Goal: Task Accomplishment & Management: Manage account settings

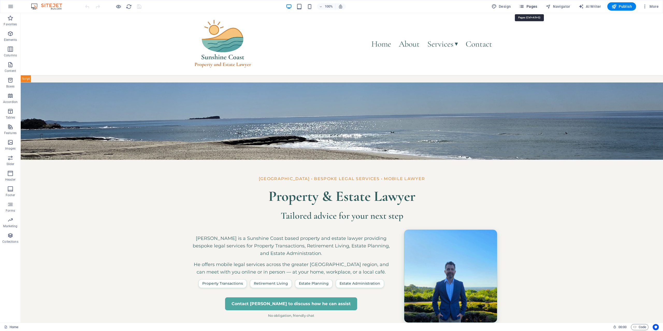
click at [537, 8] on span "Pages" at bounding box center [528, 6] width 18 height 5
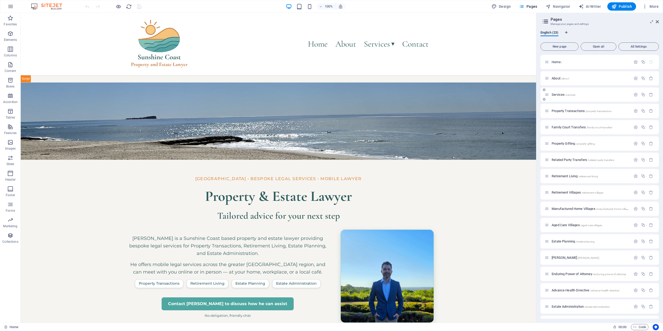
click at [561, 95] on span "Services /services" at bounding box center [564, 95] width 24 height 4
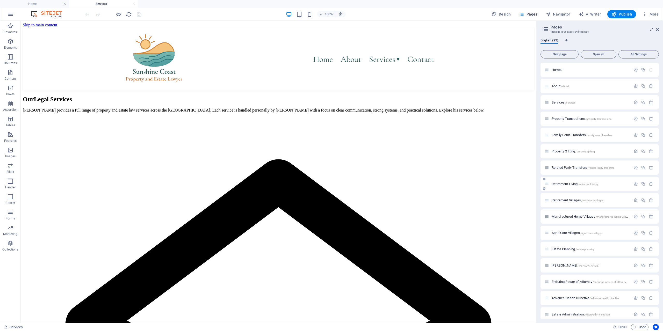
click at [567, 184] on span "Retirement Living /retirement-living" at bounding box center [575, 184] width 46 height 4
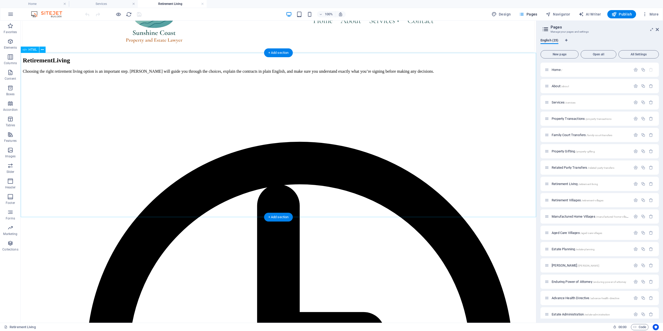
scroll to position [29, 0]
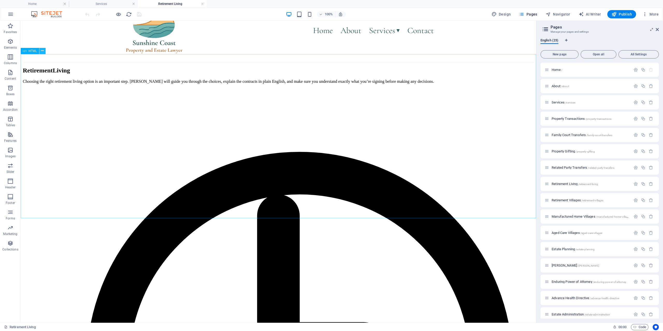
click at [42, 51] on icon at bounding box center [42, 50] width 3 height 5
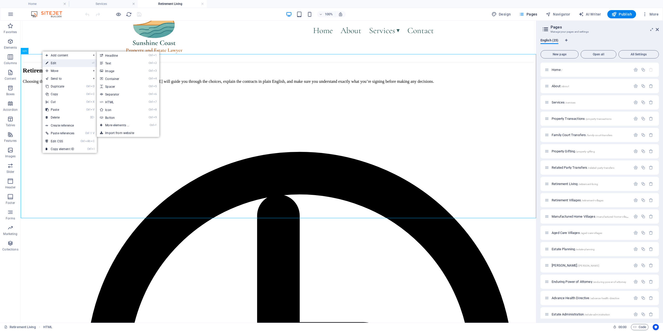
click at [54, 62] on link "⏎ Edit" at bounding box center [59, 63] width 35 height 8
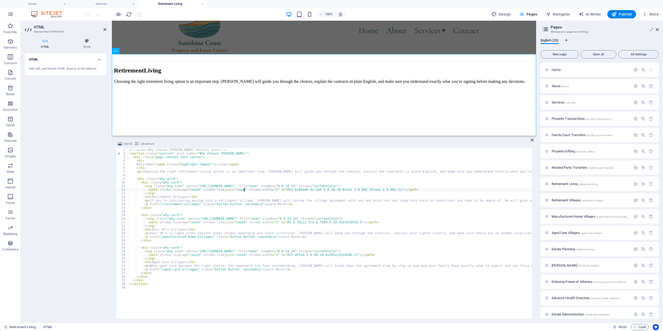
click at [245, 191] on div "<!-- ===== Why Choose [PERSON_NAME] Section ===== --> < section class = "sectio…" at bounding box center [353, 237] width 450 height 178
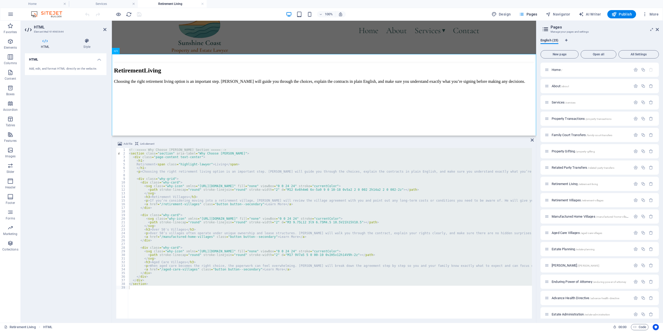
click at [207, 241] on div "<!-- ===== Why Choose [PERSON_NAME] Section ===== --> < section class = "sectio…" at bounding box center [330, 233] width 404 height 171
type textarea "</div>"
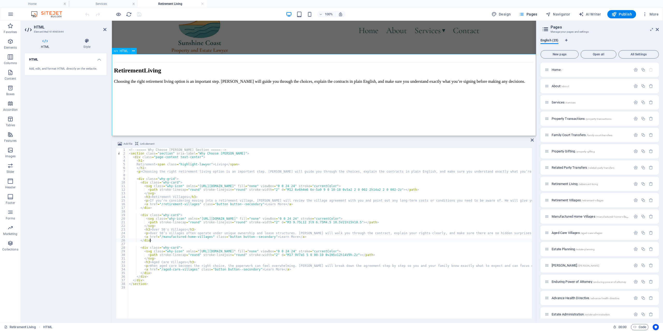
click at [532, 140] on icon at bounding box center [532, 140] width 3 height 4
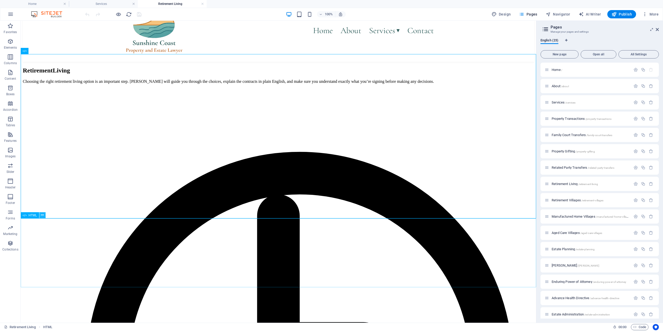
click at [40, 213] on button at bounding box center [42, 215] width 6 height 6
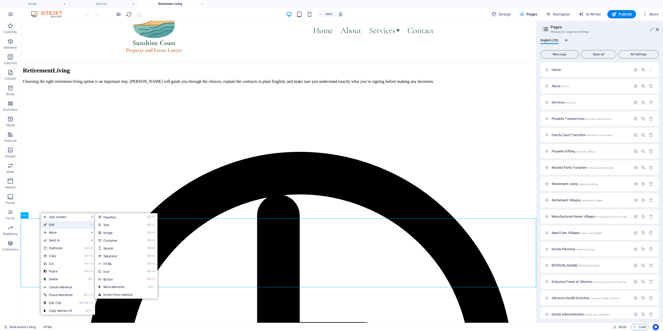
click at [52, 223] on link "⏎ Edit" at bounding box center [58, 225] width 35 height 8
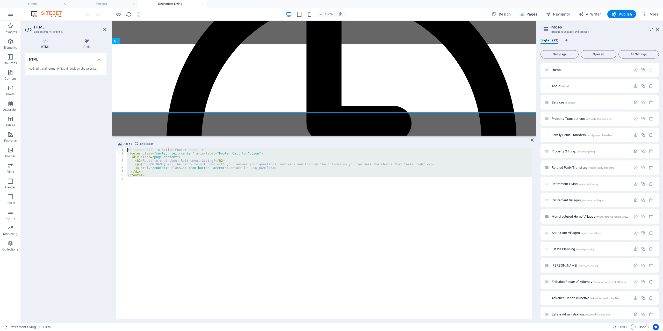
drag, startPoint x: 191, startPoint y: 202, endPoint x: 116, endPoint y: 139, distance: 97.8
click at [126, 148] on div "<!-- ===== Call to Action Footer ===== --> < footer class = "section text-cente…" at bounding box center [329, 233] width 406 height 171
type textarea "<!-- ===== Call to Action Footer ===== --> <footer class="section text-center" …"
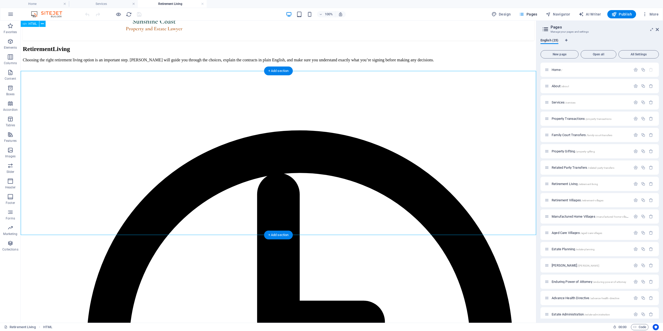
scroll to position [2, 0]
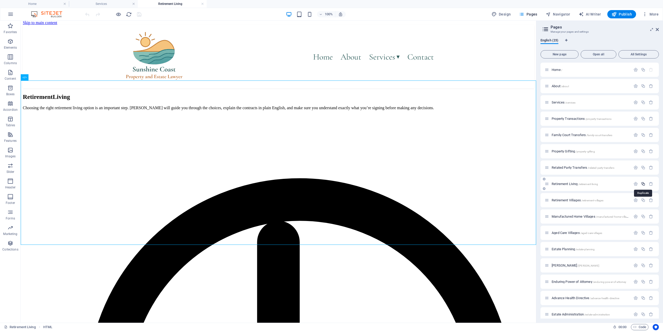
click at [644, 185] on icon "button" at bounding box center [643, 184] width 4 height 4
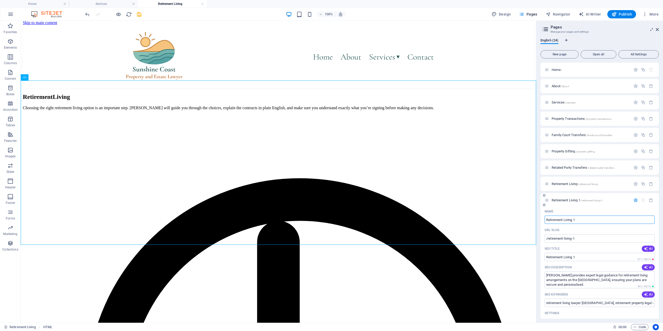
click at [586, 219] on input "Retirement Living 1" at bounding box center [600, 220] width 110 height 8
type input "Retirement Living Buderim"
type input "/retirement-living-[GEOGRAPHIC_DATA]"
type input "Retirement Living Buderim"
click at [42, 75] on icon at bounding box center [42, 77] width 3 height 5
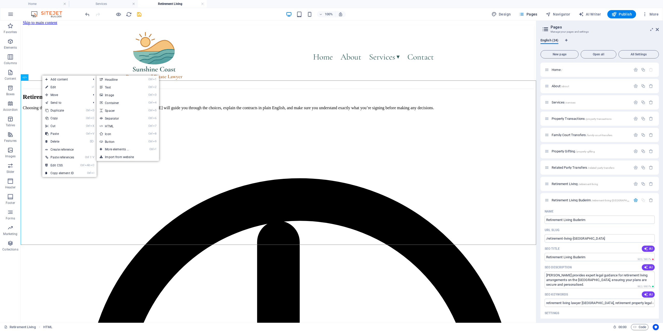
click at [53, 87] on link "⏎ Edit" at bounding box center [59, 87] width 35 height 8
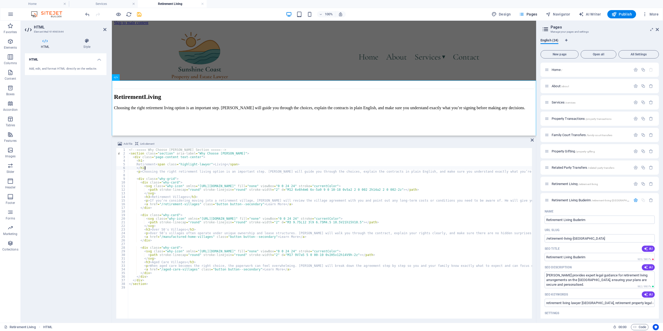
click at [166, 169] on div "<!-- ===== Why Choose [PERSON_NAME] Section ===== --> < section class = "sectio…" at bounding box center [353, 237] width 450 height 178
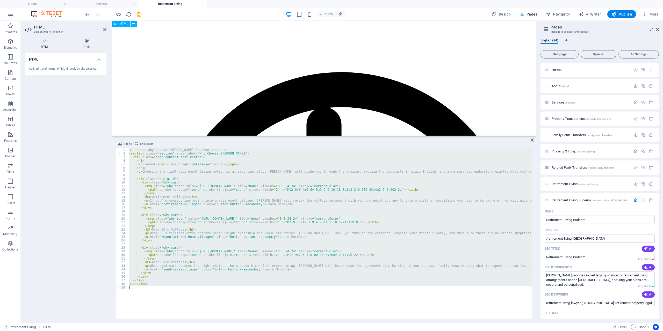
scroll to position [108, 0]
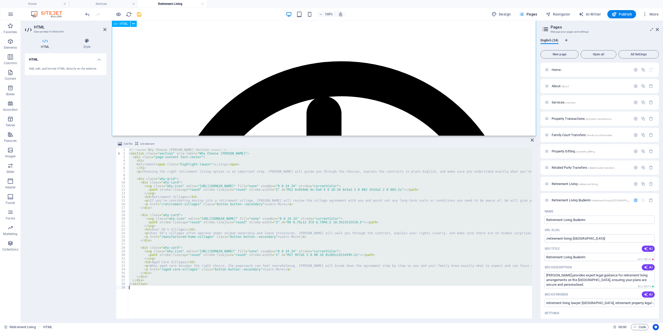
type textarea "</section>"
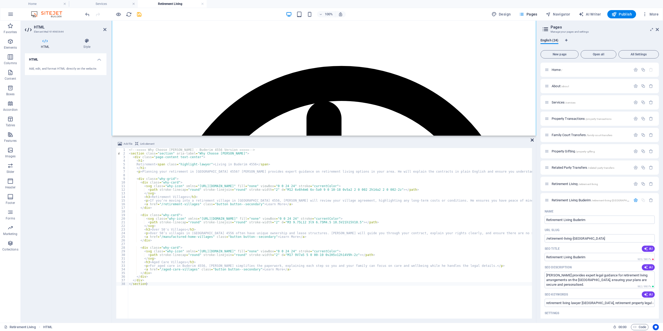
click at [531, 139] on icon at bounding box center [532, 140] width 3 height 4
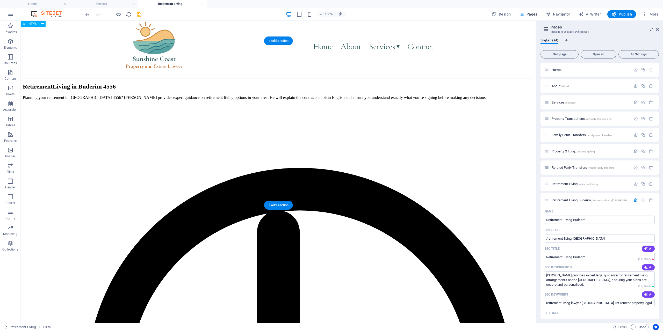
scroll to position [2, 0]
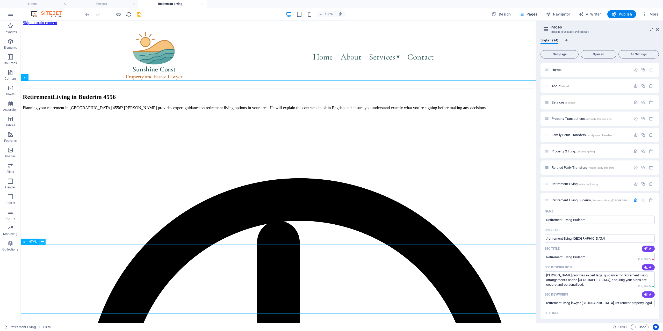
click at [40, 243] on button at bounding box center [42, 242] width 6 height 6
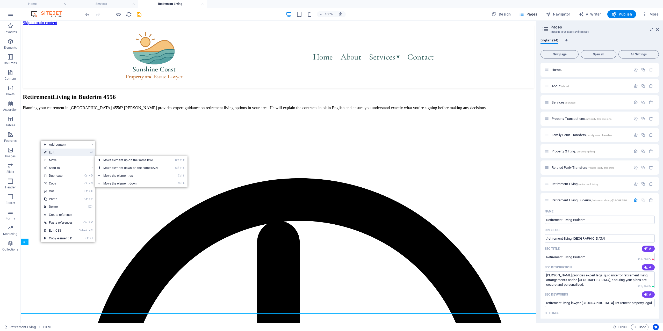
click at [63, 152] on link "⏎ Edit" at bounding box center [58, 153] width 35 height 8
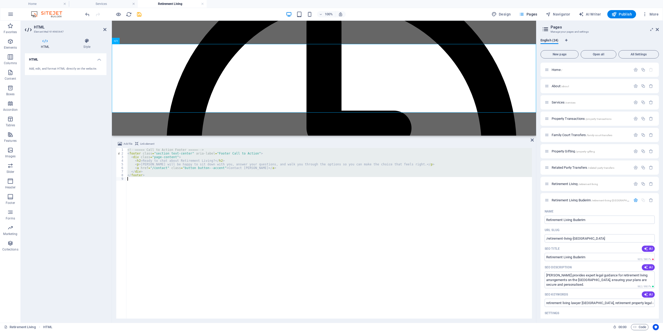
type textarea "</footer>"
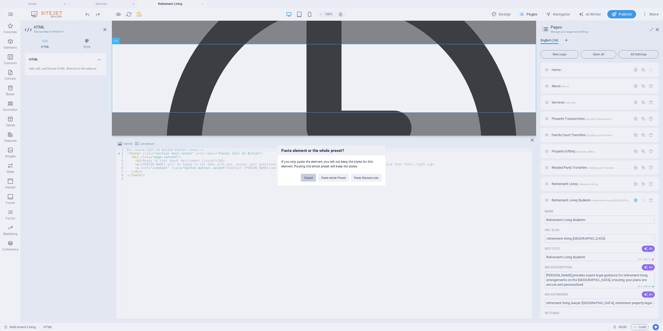
click at [305, 180] on button "Cancel" at bounding box center [308, 178] width 15 height 8
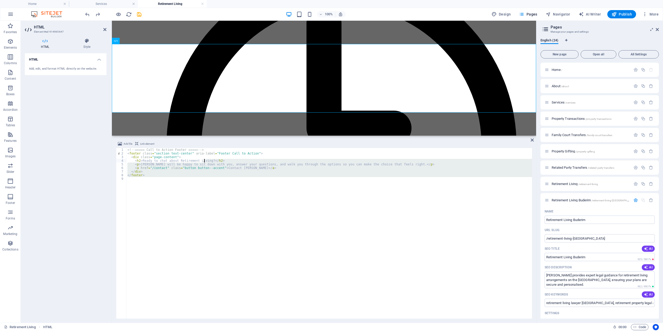
drag, startPoint x: 228, startPoint y: 169, endPoint x: 129, endPoint y: 125, distance: 108.3
click at [129, 148] on div "<!-- ===== Call to Action Footer ===== --> < footer class = "section text-cente…" at bounding box center [329, 233] width 406 height 171
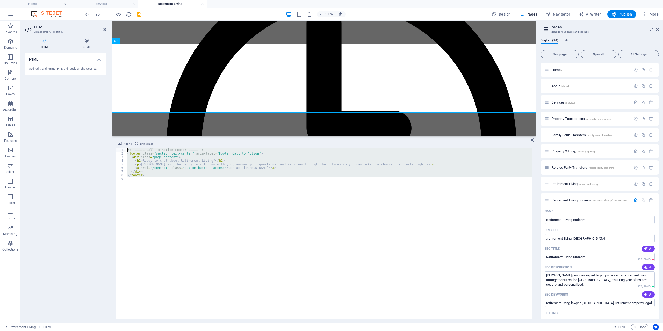
paste textarea "/footer"
type textarea "</footer>"
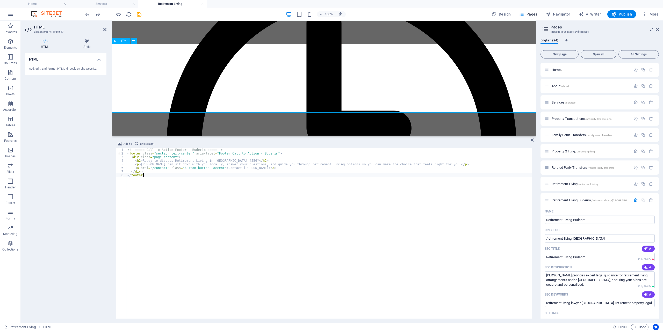
click at [534, 139] on div "Add file Link element </footer> [PHONE_NUMBER] <!-- ===== Call to Action Footer…" at bounding box center [324, 230] width 424 height 186
click at [534, 141] on icon at bounding box center [532, 140] width 3 height 4
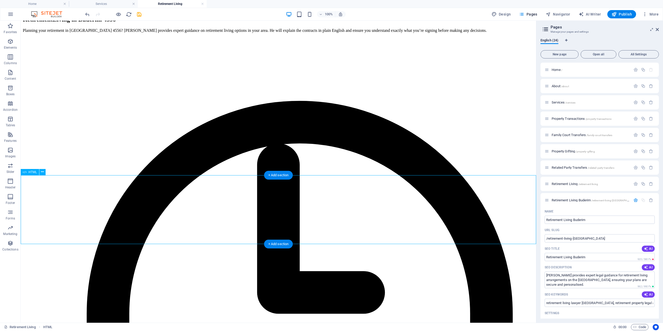
scroll to position [29, 0]
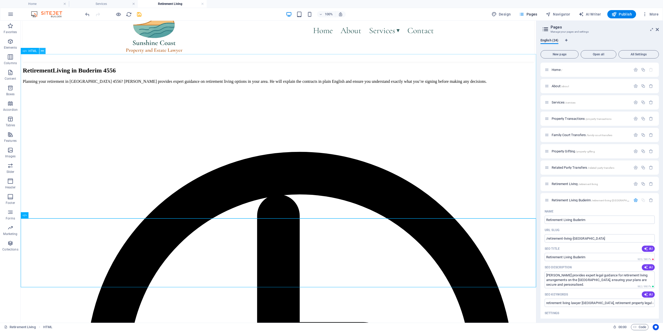
click at [41, 52] on icon at bounding box center [42, 50] width 3 height 5
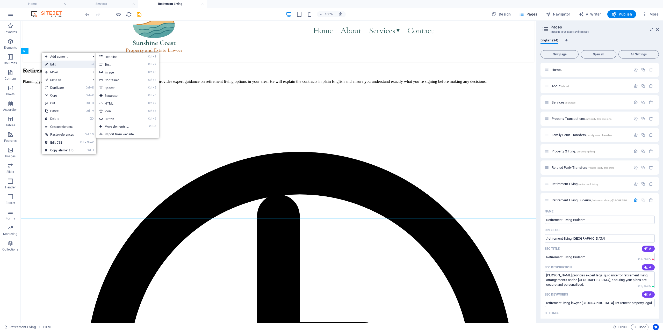
click at [48, 62] on link "⏎ Edit" at bounding box center [59, 65] width 35 height 8
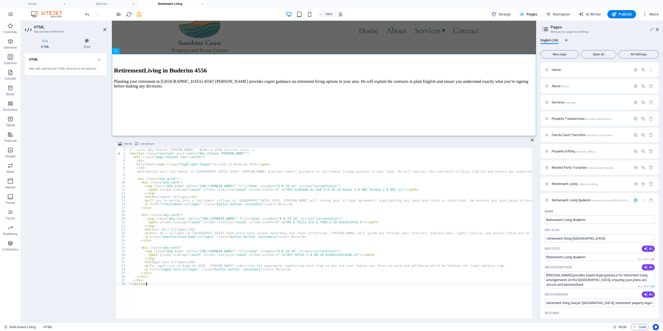
click at [189, 168] on div "<!-- ===== Why Choose [PERSON_NAME] - Buderim 4556 Version ===== --> < section …" at bounding box center [352, 237] width 449 height 178
type textarea "</div> </section>"
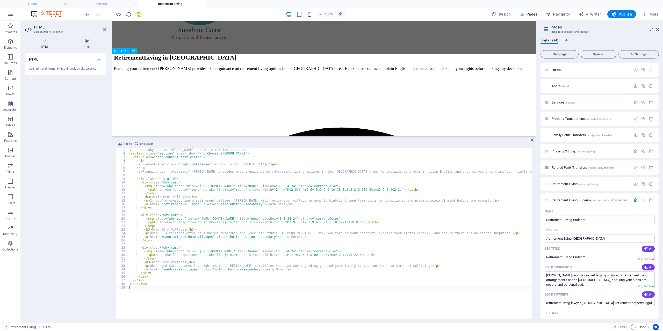
scroll to position [55, 0]
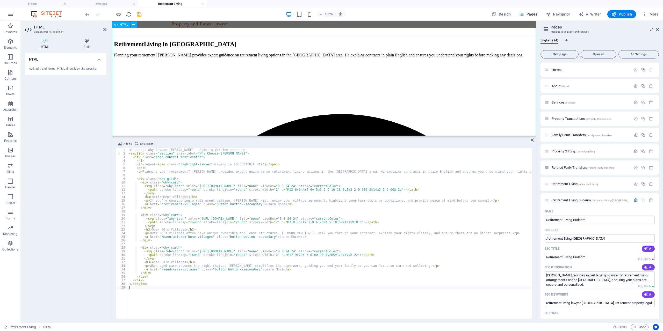
click at [533, 141] on icon at bounding box center [532, 140] width 3 height 4
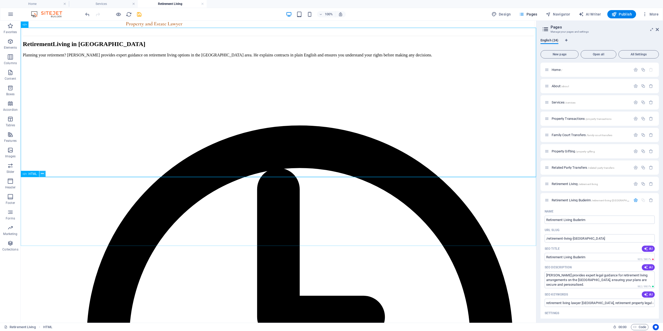
click at [41, 175] on icon at bounding box center [42, 173] width 3 height 5
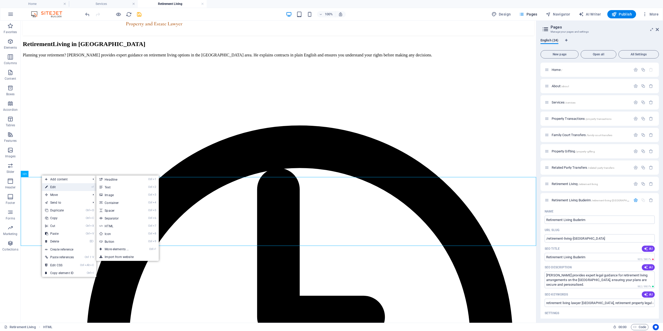
click at [50, 185] on link "⏎ Edit" at bounding box center [59, 187] width 35 height 8
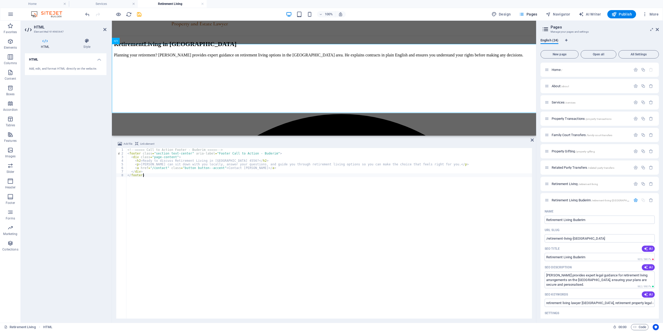
scroll to position [188, 0]
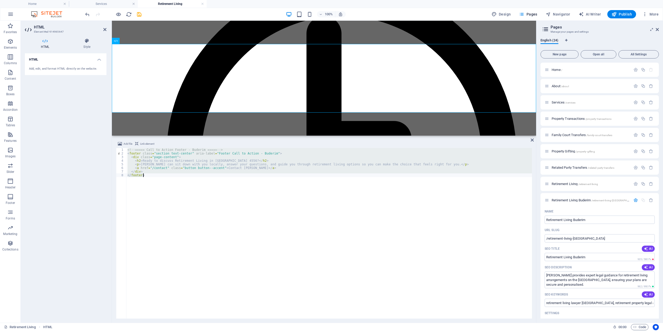
type textarea "</footer>"
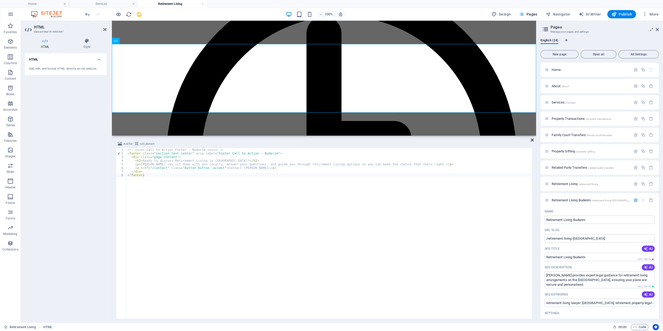
click at [531, 139] on icon at bounding box center [532, 140] width 3 height 4
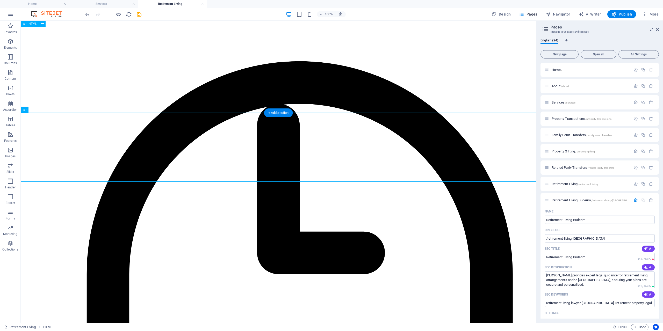
click at [139, 15] on icon "save" at bounding box center [139, 14] width 6 height 6
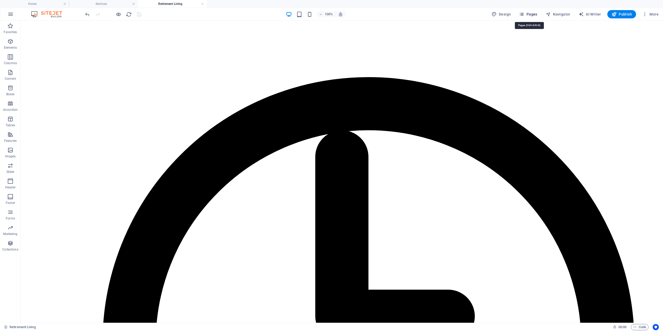
click at [532, 14] on span "Pages" at bounding box center [528, 14] width 18 height 5
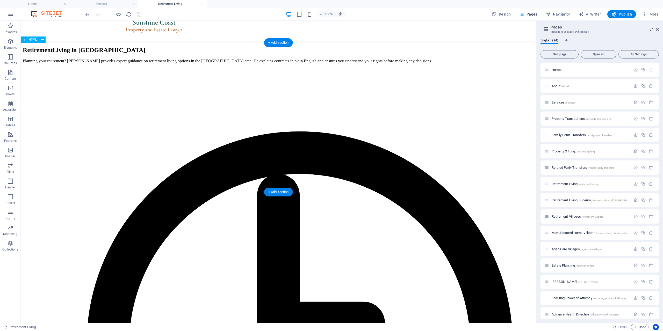
scroll to position [40, 0]
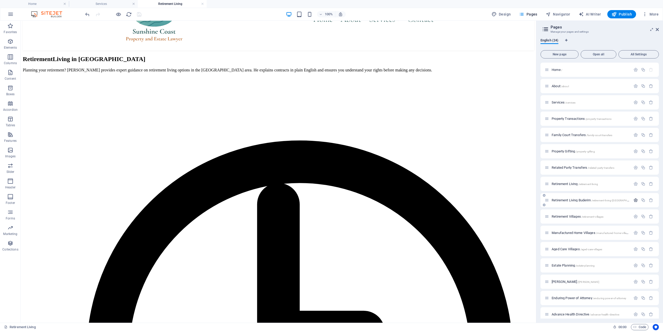
click at [636, 201] on icon "button" at bounding box center [635, 200] width 4 height 4
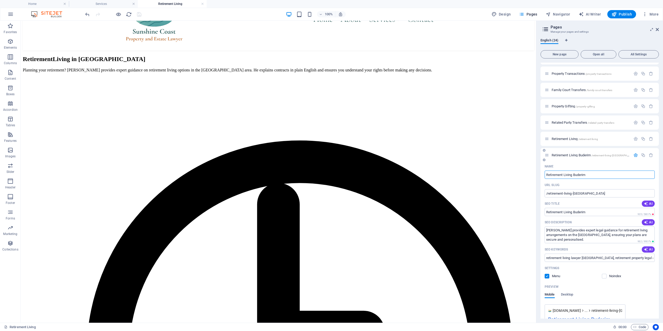
scroll to position [47, 0]
drag, startPoint x: 597, startPoint y: 212, endPoint x: 522, endPoint y: 209, distance: 74.9
click at [545, 209] on input "Retirement Living Buderim" at bounding box center [600, 210] width 110 height 8
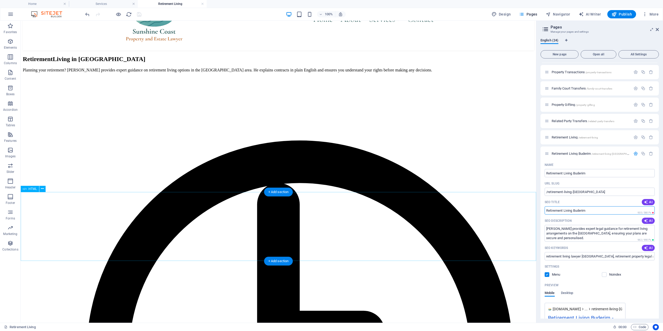
paste input "| Retirement Villages, Over 50’s & Aged Care"
type input "Retirement Living Buderim | Retirement Villages, Over 50’s & Aged Care"
click at [586, 235] on textarea "[PERSON_NAME] provides expert legal guidance for retirement living arrangements…" at bounding box center [600, 233] width 110 height 17
paste textarea "Explore retirement living options in [GEOGRAPHIC_DATA] with [PERSON_NAME]. Get …"
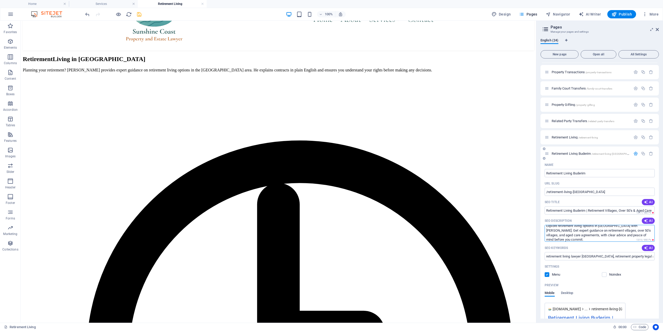
type textarea "Explore retirement living options in [GEOGRAPHIC_DATA] with [PERSON_NAME]. Get …"
click at [616, 255] on input "retirement living lawyer [GEOGRAPHIC_DATA], retirement property legal advice, r…" at bounding box center [600, 256] width 110 height 8
paste input "Buderim retirement living, retirement villages [GEOGRAPHIC_DATA], over 50s vill…"
type input "Buderim retirement living, retirement villages [GEOGRAPHIC_DATA], over 50s vill…"
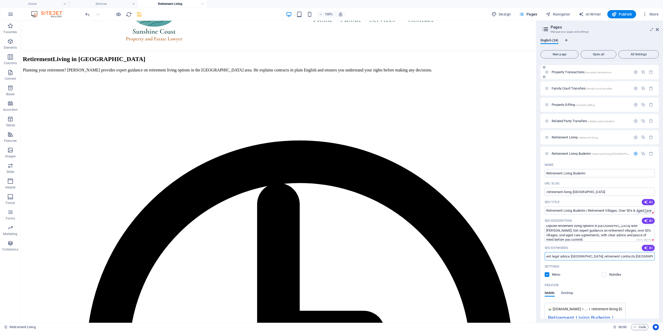
scroll to position [0, 201]
click at [141, 14] on icon "save" at bounding box center [139, 14] width 6 height 6
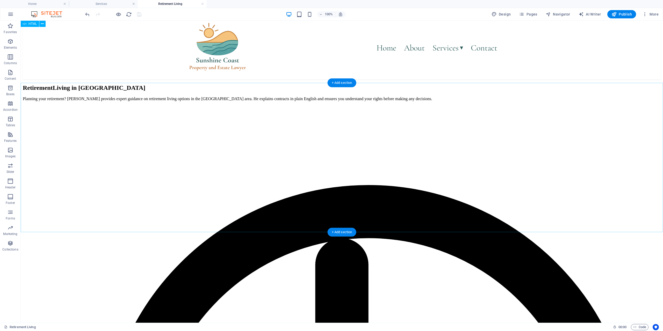
scroll to position [0, 0]
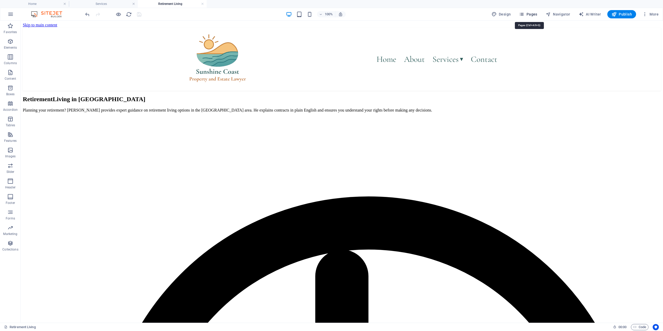
click at [530, 12] on span "Pages" at bounding box center [528, 14] width 18 height 5
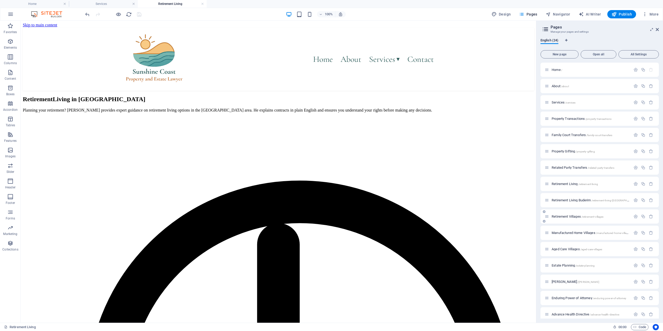
click at [575, 216] on span "Retirement Villages /retirement-villages" at bounding box center [578, 217] width 52 height 4
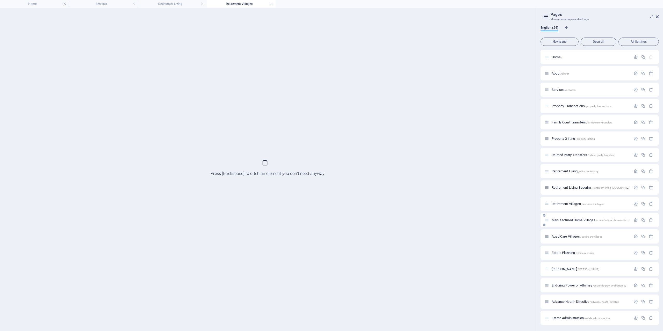
click at [579, 221] on span "Manufactured Home Villages /manufactured-home-villages" at bounding box center [591, 220] width 79 height 4
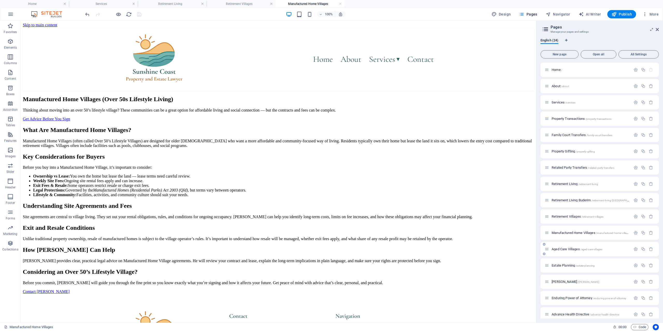
click at [570, 249] on span "Aged Care Villages /aged-care-villages" at bounding box center [577, 249] width 51 height 4
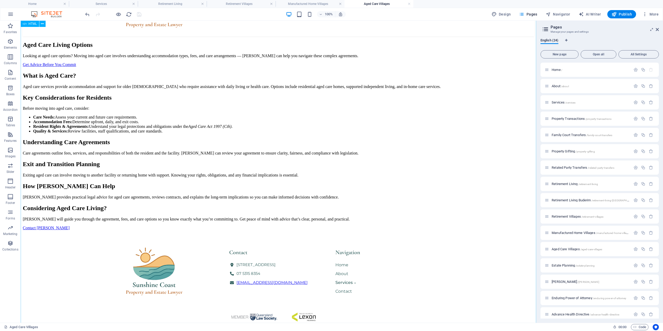
scroll to position [53, 0]
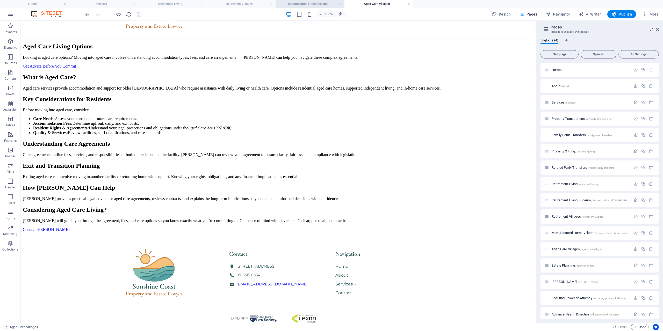
click at [299, 3] on h4 "Manufactured Home Villages" at bounding box center [310, 4] width 69 height 6
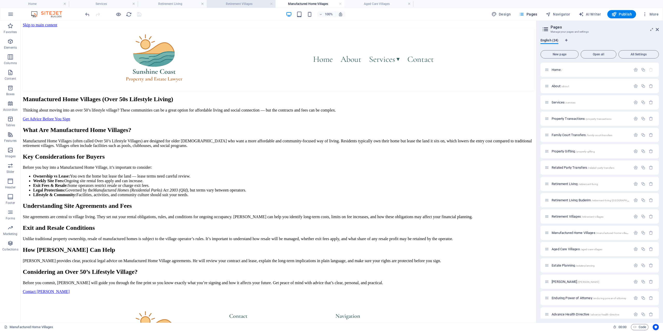
click at [224, 3] on h4 "Retirement Villages" at bounding box center [241, 4] width 69 height 6
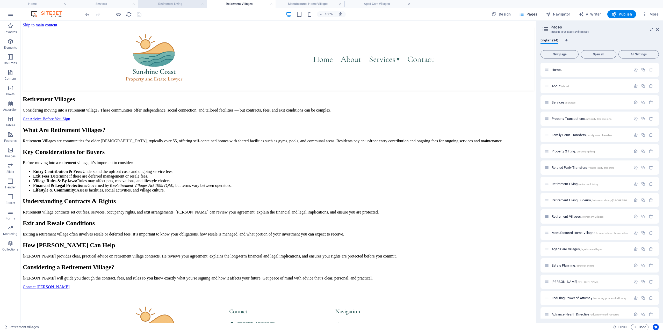
scroll to position [0, 0]
click at [167, 4] on h4 "Retirement Living" at bounding box center [172, 4] width 69 height 6
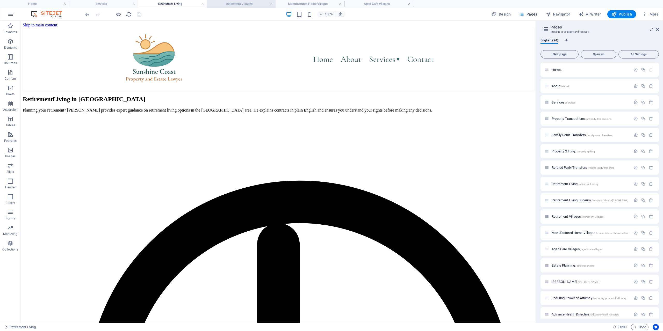
click at [232, 3] on h4 "Retirement Villages" at bounding box center [241, 4] width 69 height 6
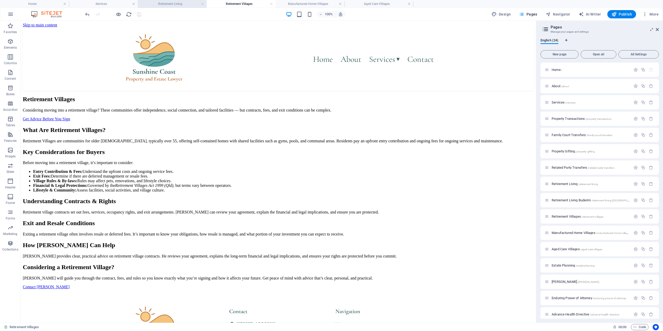
click at [177, 1] on h4 "Retirement Living" at bounding box center [172, 4] width 69 height 6
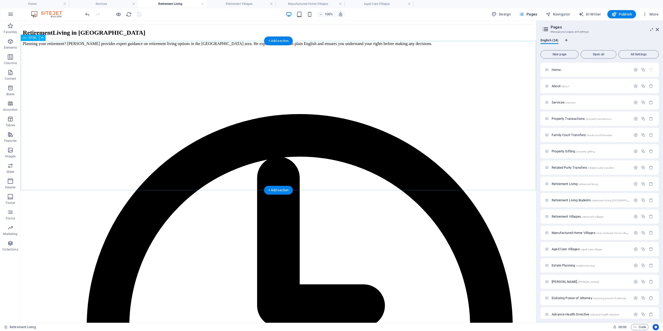
scroll to position [79, 0]
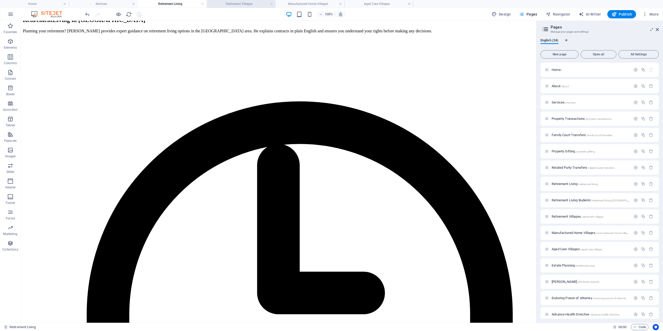
click at [245, 2] on h4 "Retirement Villages" at bounding box center [241, 4] width 69 height 6
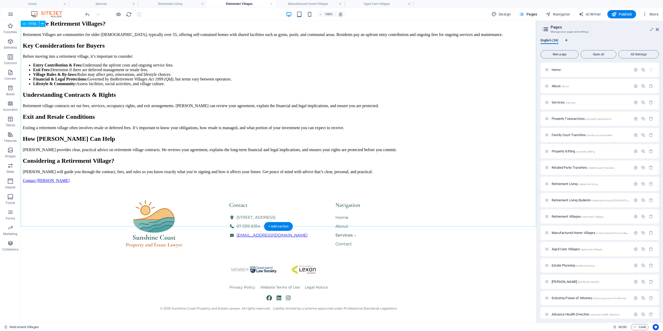
scroll to position [317, 0]
click at [275, 170] on div "Retirement Villages Considering moving into a retirement village? These communi…" at bounding box center [278, 86] width 511 height 194
drag, startPoint x: 279, startPoint y: 227, endPoint x: 57, endPoint y: 160, distance: 231.6
click at [279, 227] on div "+ Add section" at bounding box center [278, 226] width 29 height 9
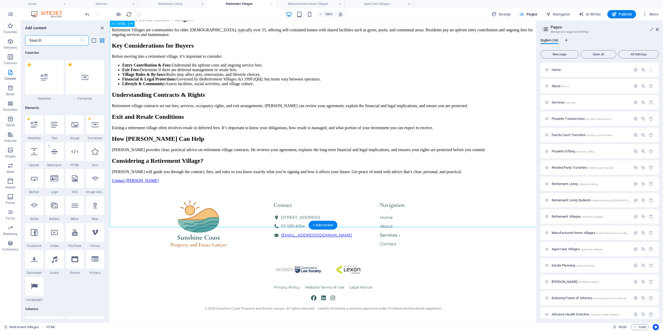
scroll to position [316, 0]
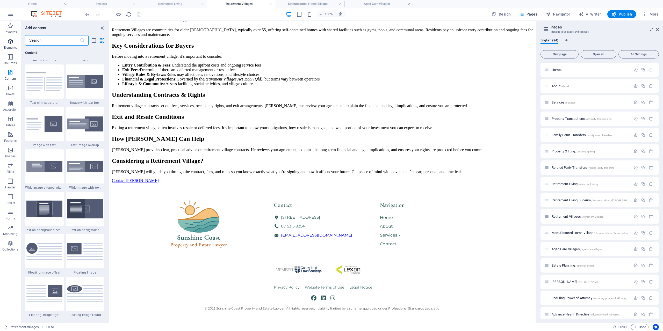
click at [13, 42] on icon "button" at bounding box center [10, 41] width 6 height 6
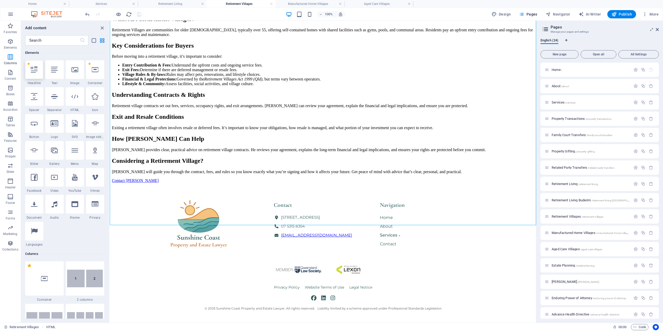
scroll to position [55, 0]
click at [80, 95] on div at bounding box center [75, 96] width 18 height 19
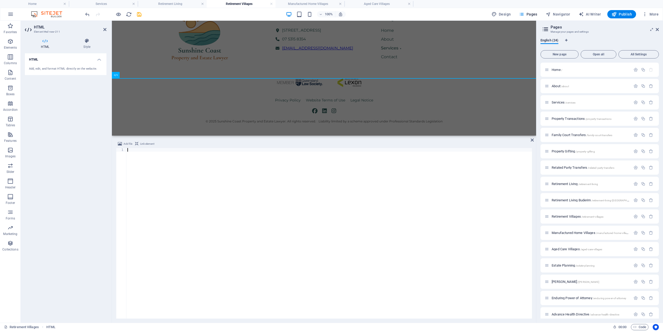
scroll to position [69, 0]
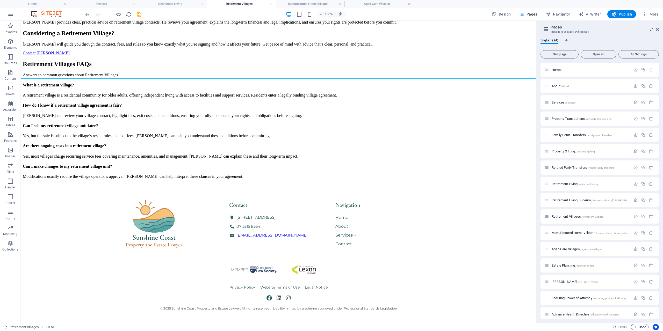
click at [638, 329] on span "Code" at bounding box center [639, 327] width 13 height 6
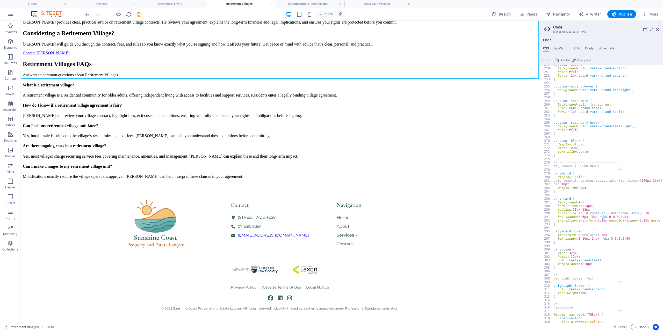
scroll to position [946, 0]
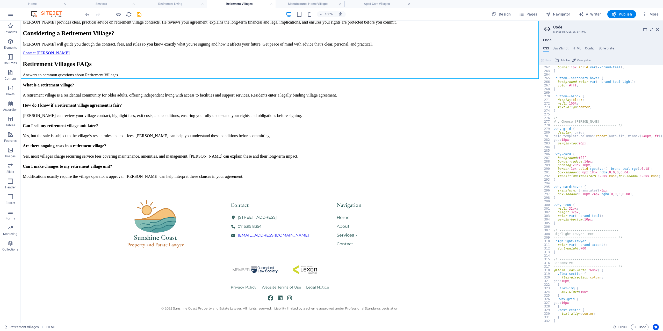
click at [561, 254] on div "color : var ( --brand-teal ) ; border : 1px solid var ( --brand-teal ) ; } .but…" at bounding box center [624, 194] width 142 height 265
type textarea "}"
click at [561, 254] on div "color : var ( --brand-teal ) ; border : 1px solid var ( --brand-teal ) ; } .but…" at bounding box center [624, 194] width 142 height 265
click at [560, 225] on div "color : var ( --brand-teal ) ; border : 1px solid var ( --brand-teal ) ; } .but…" at bounding box center [624, 194] width 142 height 265
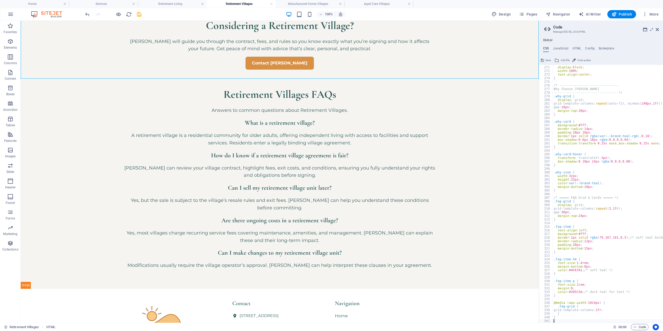
click at [544, 59] on button "Save" at bounding box center [546, 60] width 12 height 6
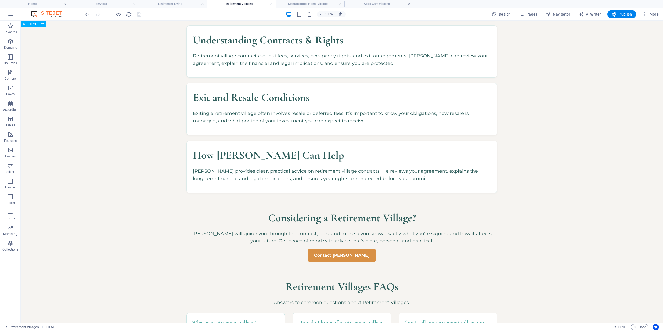
scroll to position [317, 0]
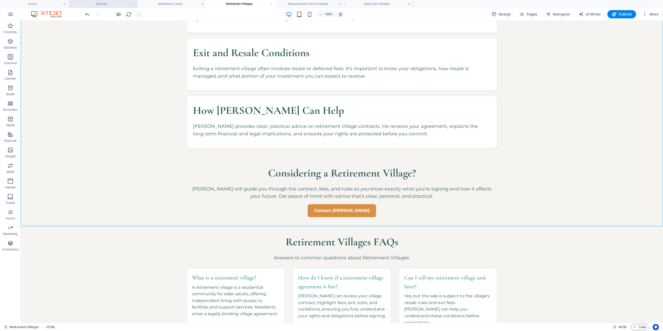
click at [97, 3] on h4 "Services" at bounding box center [103, 4] width 69 height 6
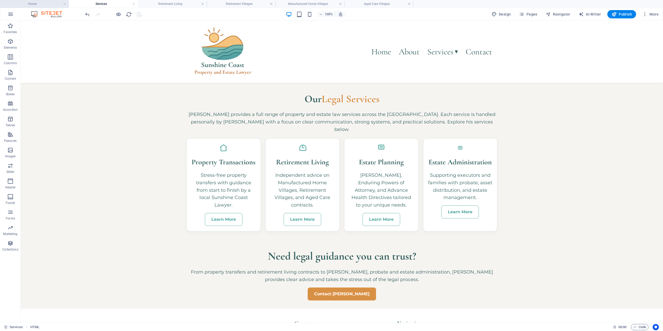
click at [34, 2] on h4 "Home" at bounding box center [34, 4] width 69 height 6
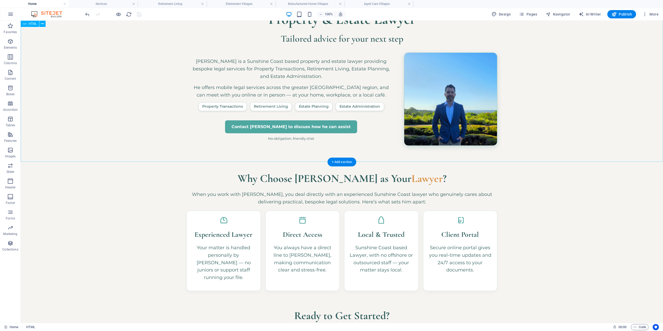
scroll to position [364, 0]
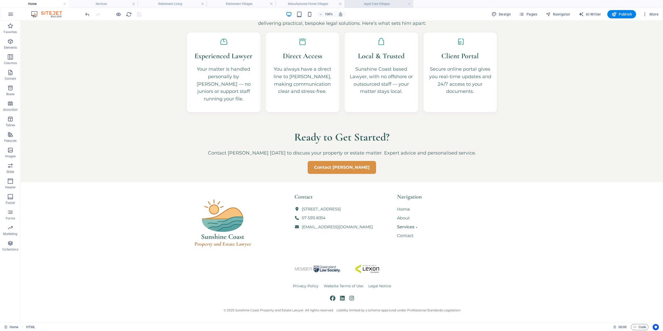
click at [375, 2] on h4 "Aged Care Villages" at bounding box center [378, 4] width 69 height 6
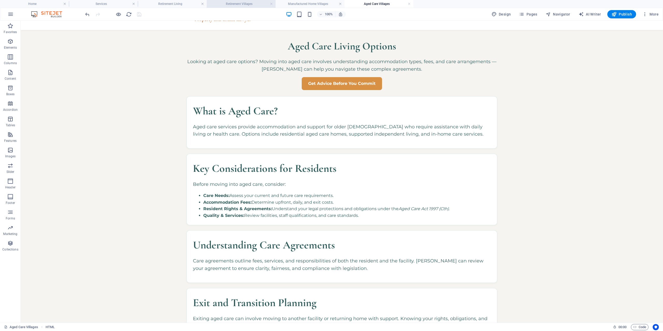
click at [235, 3] on h4 "Retirement Villages" at bounding box center [241, 4] width 69 height 6
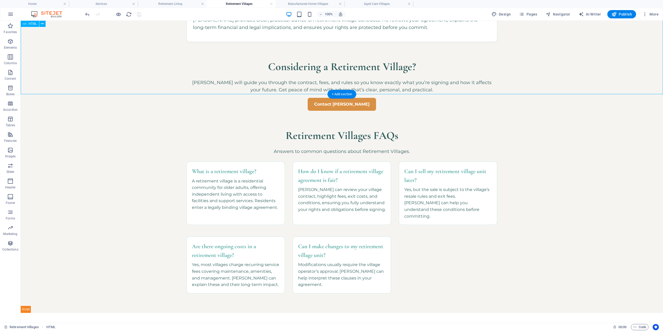
scroll to position [423, 0]
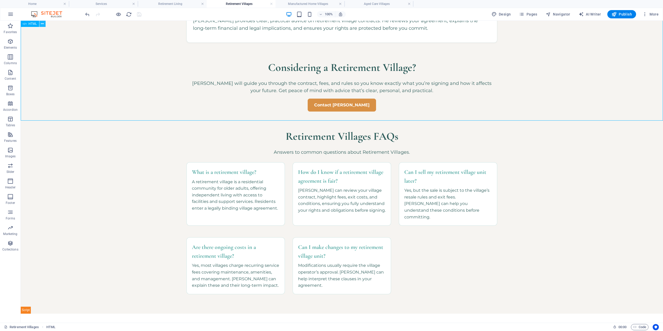
click at [42, 24] on icon at bounding box center [42, 23] width 3 height 5
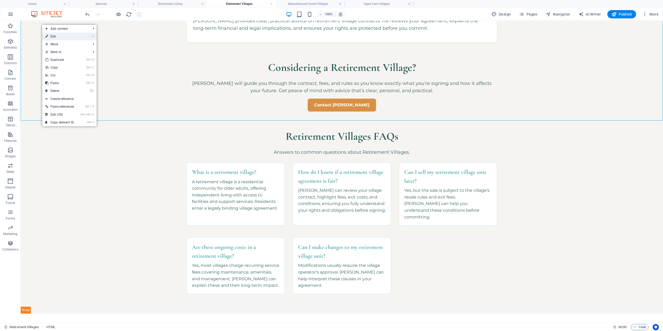
click at [51, 33] on ul "Add content Ctrl 1 Headline Ctrl 2 Text Ctrl 3 Image Ctrl 4 Container Ctrl 5 Sp…" at bounding box center [69, 76] width 54 height 102
click at [53, 34] on link "⏎ Edit" at bounding box center [59, 37] width 35 height 8
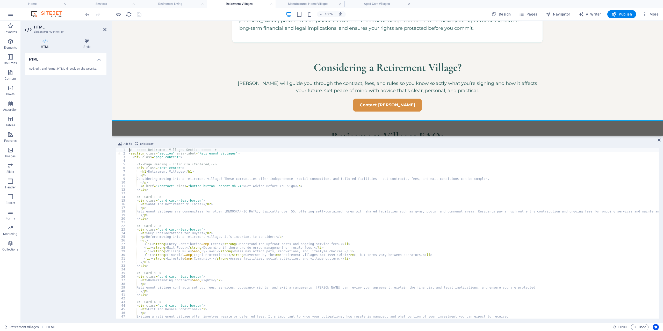
scroll to position [90, 0]
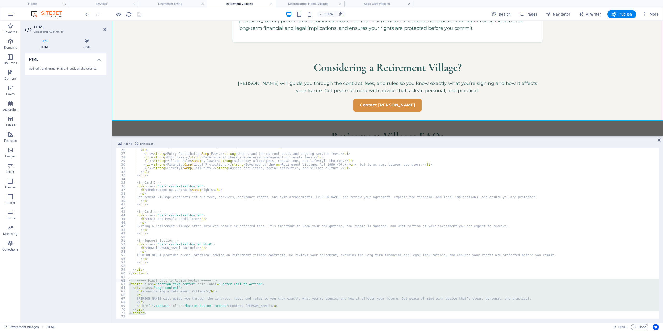
drag, startPoint x: 144, startPoint y: 308, endPoint x: 126, endPoint y: 280, distance: 33.9
click at [128, 280] on div "< p > Before moving into a retirement village, it’s important to consider: </ p…" at bounding box center [393, 233] width 531 height 171
type textarea "<!-- ===== Final Call to Action Footer ===== --> <footer class="section text-ce…"
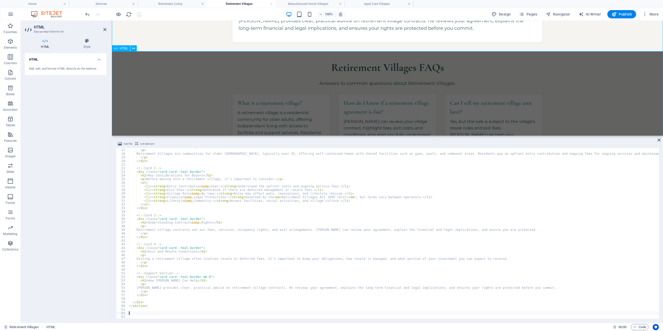
click at [176, 107] on div "Retirement Villages FAQs Answers to common questions about Retirement Villages.…" at bounding box center [387, 148] width 551 height 194
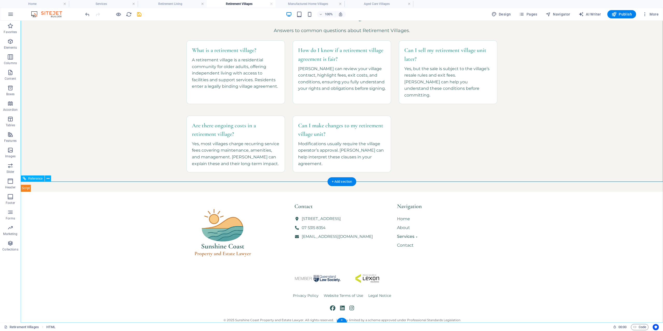
scroll to position [480, 0]
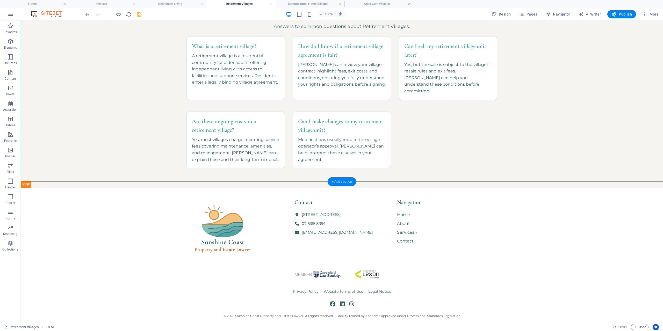
click at [338, 178] on div "+ Add section" at bounding box center [342, 181] width 29 height 9
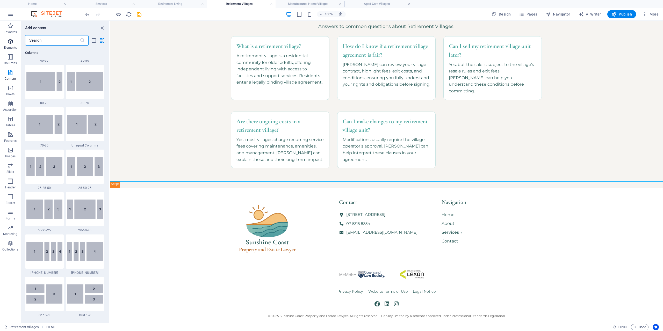
click at [10, 42] on icon "button" at bounding box center [10, 41] width 6 height 6
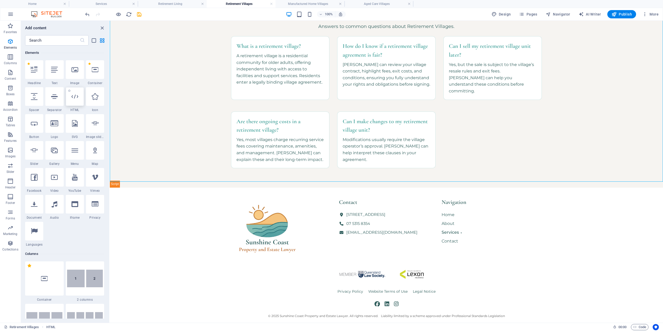
scroll to position [55, 0]
click at [76, 98] on icon at bounding box center [74, 96] width 7 height 7
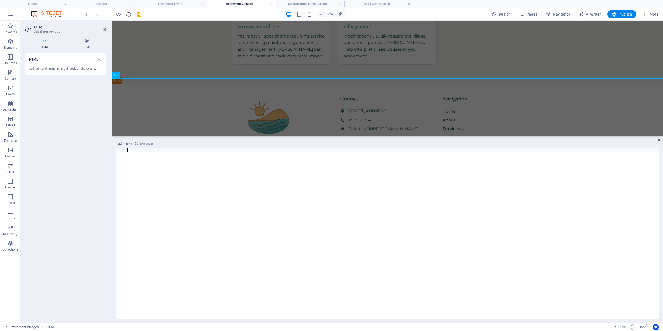
type textarea "</footer>"
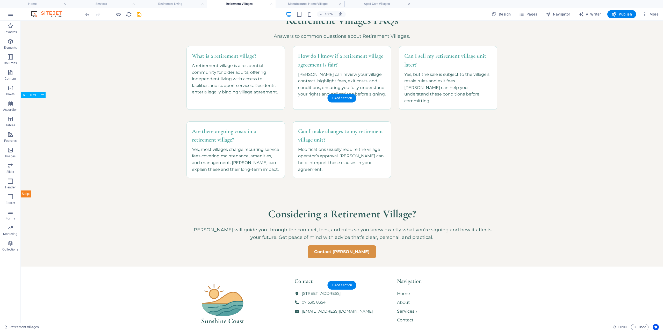
scroll to position [476, 0]
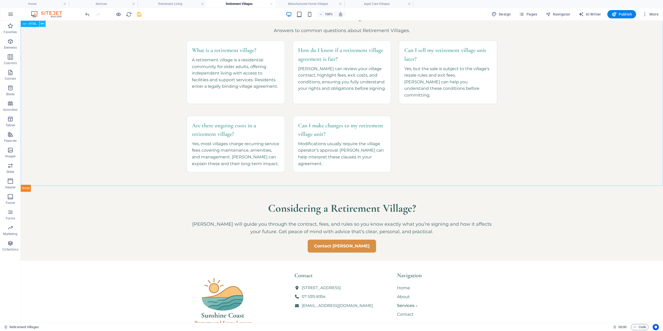
click at [43, 25] on icon at bounding box center [42, 23] width 3 height 5
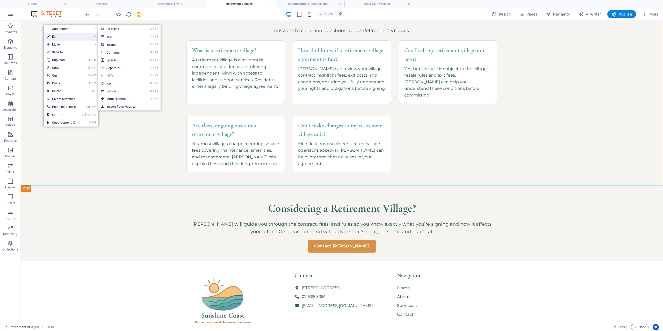
click at [55, 39] on link "⏎ Edit" at bounding box center [61, 37] width 35 height 8
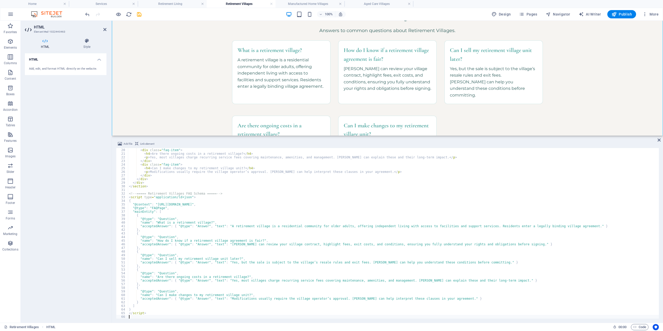
scroll to position [69, 0]
click at [541, 227] on div "</ div > < div class = "faq-item" > < h4 > Are there ongoing costs in a retirem…" at bounding box center [393, 234] width 531 height 178
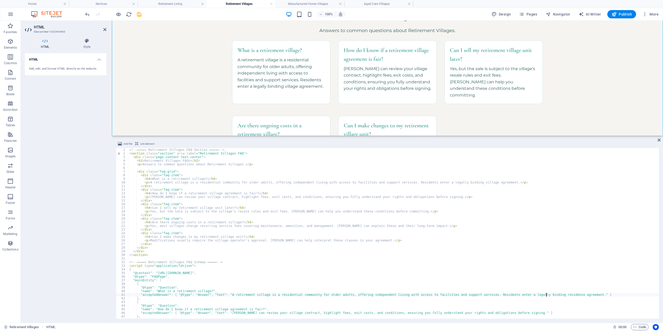
click at [458, 183] on div "<!-- ===== Retirement Villages FAQ Section ===== --> < section class = "section…" at bounding box center [393, 237] width 531 height 178
click at [427, 212] on div "<!-- ===== Retirement Villages FAQ Section ===== --> < section class = "section…" at bounding box center [393, 237] width 531 height 178
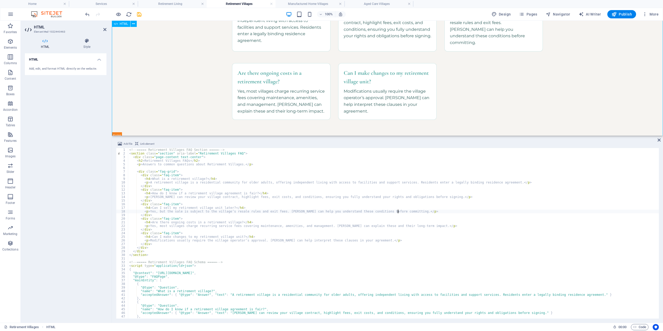
scroll to position [528, 0]
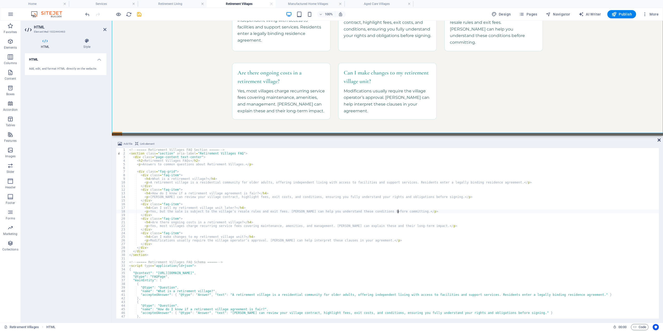
type textarea "<p>Yes, but the sale is subject to the village’s resale rules and exit fees. [P…"
click at [659, 140] on icon at bounding box center [659, 140] width 3 height 4
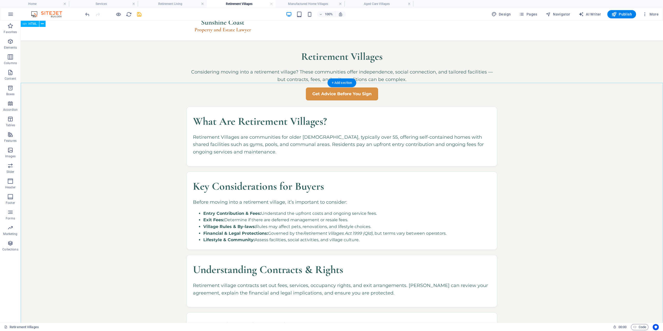
scroll to position [0, 0]
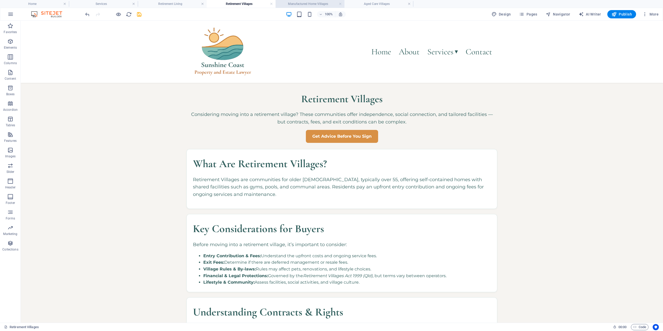
click at [299, 2] on h4 "Manufactured Home Villages" at bounding box center [310, 4] width 69 height 6
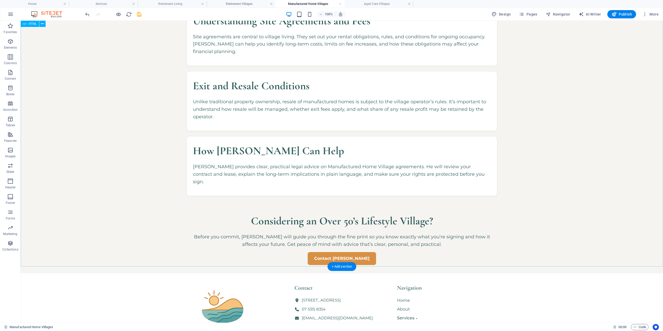
scroll to position [317, 0]
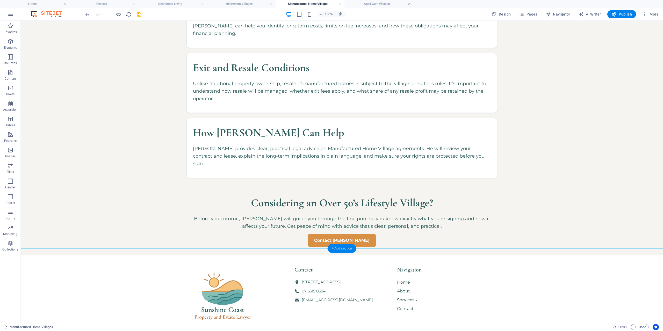
click at [341, 247] on div "+ Add section" at bounding box center [342, 248] width 29 height 9
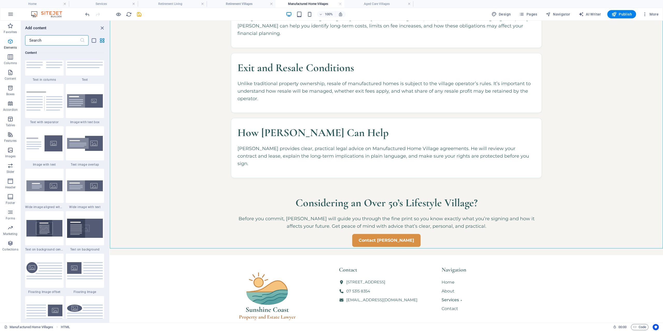
scroll to position [925, 0]
click at [10, 42] on icon "button" at bounding box center [10, 41] width 6 height 6
click at [10, 43] on icon "button" at bounding box center [10, 41] width 6 height 6
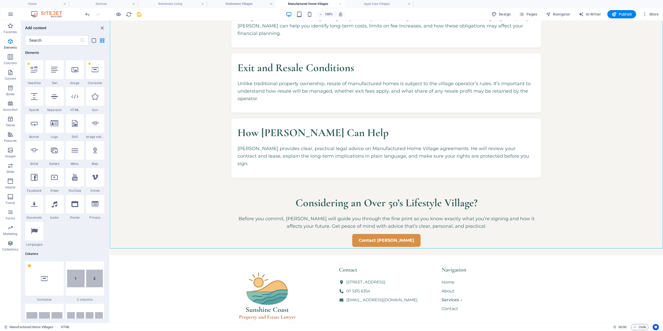
scroll to position [55, 0]
click at [74, 96] on icon at bounding box center [74, 96] width 7 height 7
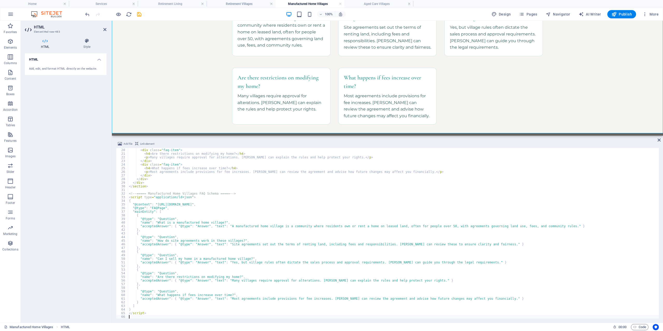
scroll to position [620, 0]
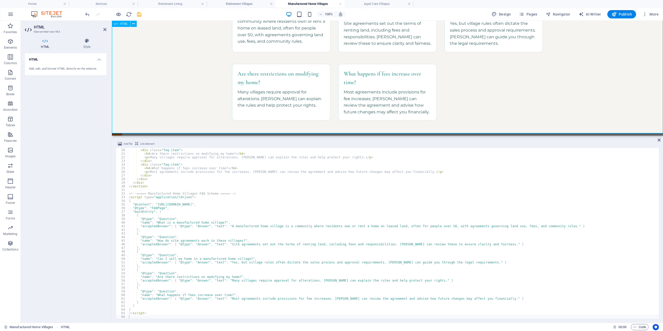
click at [205, 98] on div "Manufactured Home Villages FAQs Answers to common questions about Manufactured …" at bounding box center [387, 46] width 551 height 187
drag, startPoint x: 658, startPoint y: 139, endPoint x: 459, endPoint y: 133, distance: 199.0
click at [658, 139] on icon at bounding box center [659, 140] width 3 height 4
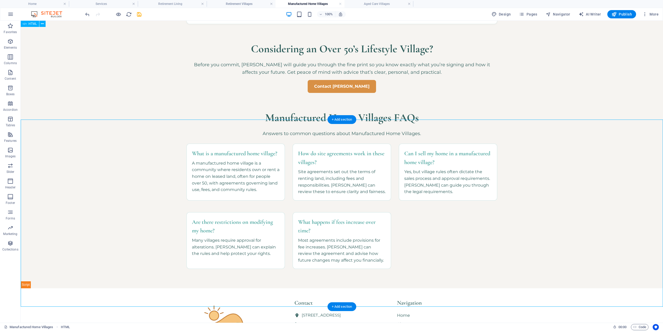
scroll to position [439, 0]
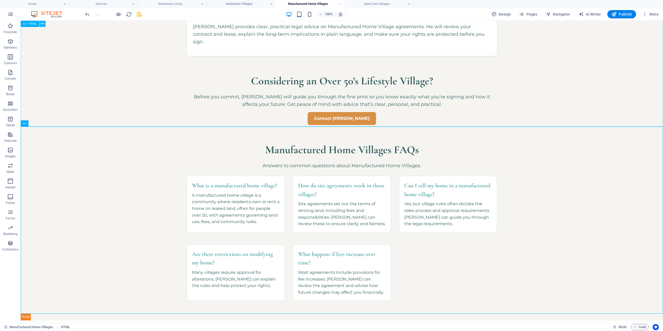
click at [41, 25] on icon at bounding box center [42, 23] width 3 height 5
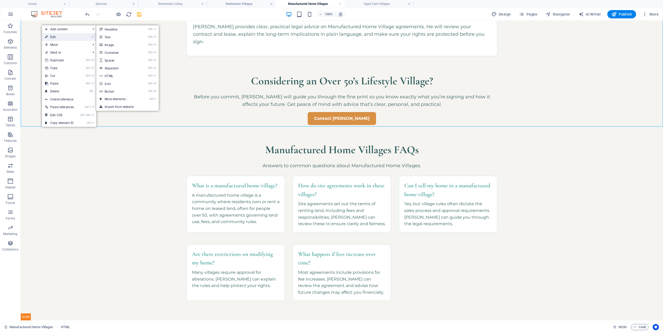
click at [48, 35] on link "⏎ Edit" at bounding box center [59, 37] width 35 height 8
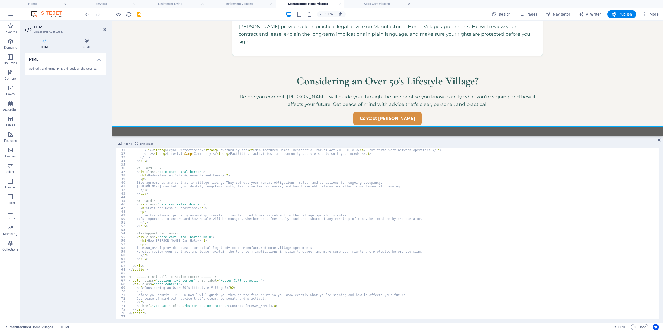
scroll to position [109, 0]
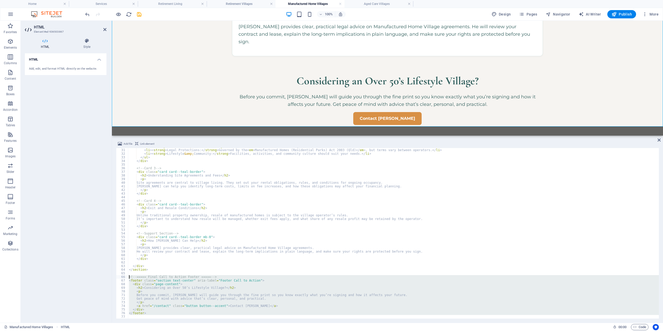
drag, startPoint x: 165, startPoint y: 314, endPoint x: 119, endPoint y: 277, distance: 59.2
click at [128, 277] on div "< li > < strong > Exit Fees &amp; Resale: </ strong > Some operators restrict r…" at bounding box center [393, 233] width 531 height 171
type textarea "<!-- ===== Final Call to Action Footer ===== --> <footer class="section text-ce…"
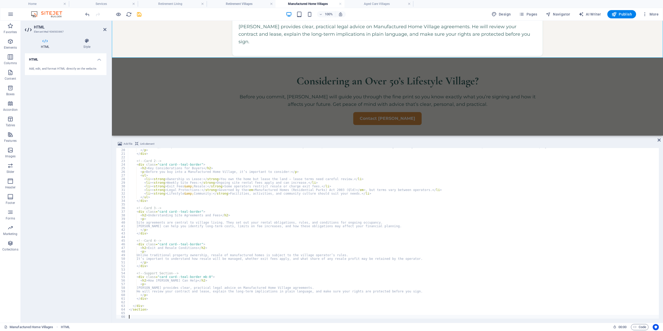
scroll to position [65, 0]
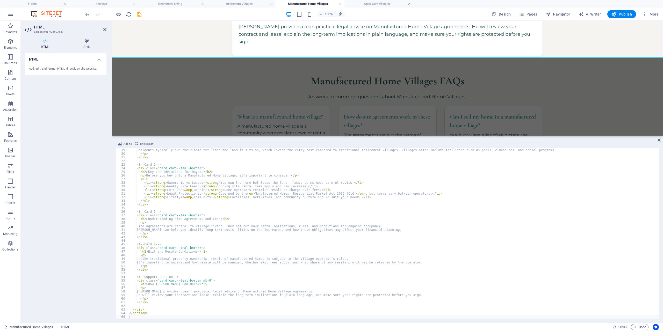
click at [661, 140] on div "Add file Link element 18 19 20 21 22 23 24 25 26 27 28 29 30 31 32 33 34 35 36 …" at bounding box center [387, 230] width 551 height 186
click at [659, 141] on icon at bounding box center [659, 140] width 3 height 4
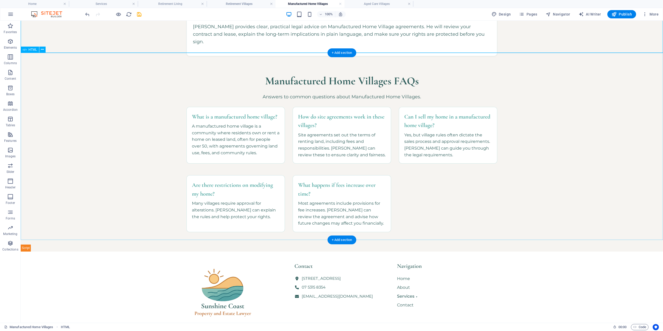
scroll to position [502, 0]
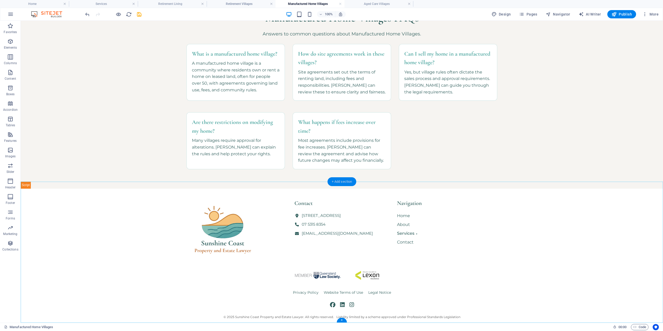
click at [349, 182] on div "+ Add section" at bounding box center [342, 181] width 29 height 9
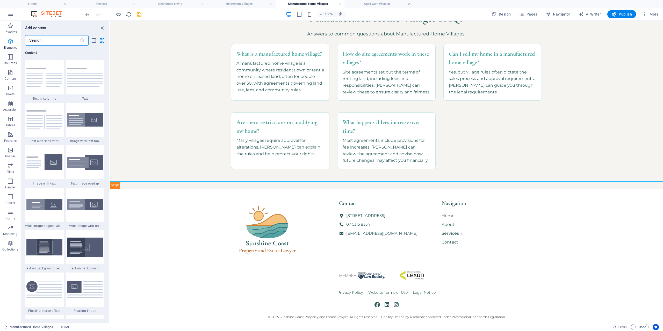
scroll to position [906, 0]
click at [13, 43] on icon "button" at bounding box center [10, 41] width 6 height 6
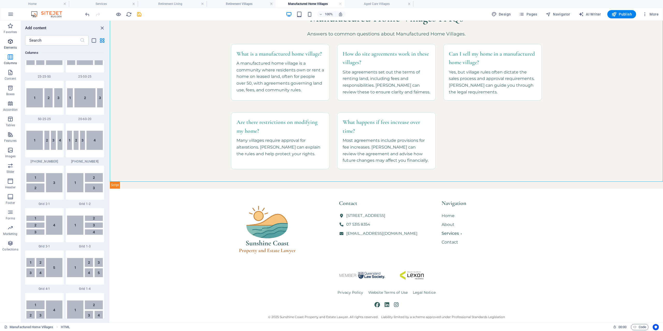
click at [12, 47] on p "Elements" at bounding box center [10, 48] width 13 height 4
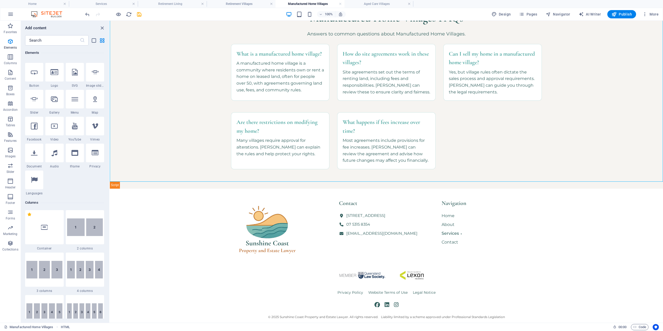
scroll to position [55, 0]
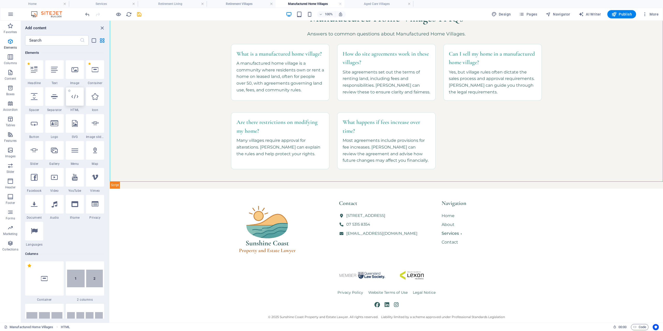
click at [76, 95] on icon at bounding box center [74, 96] width 7 height 7
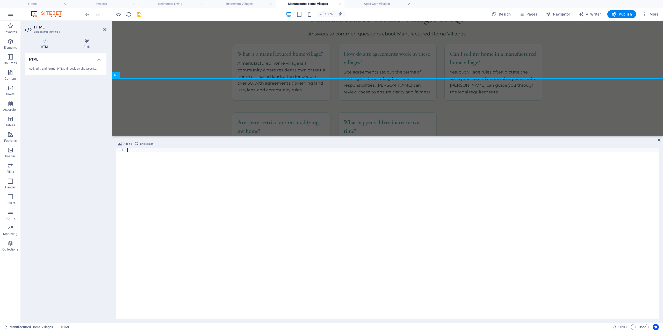
scroll to position [606, 0]
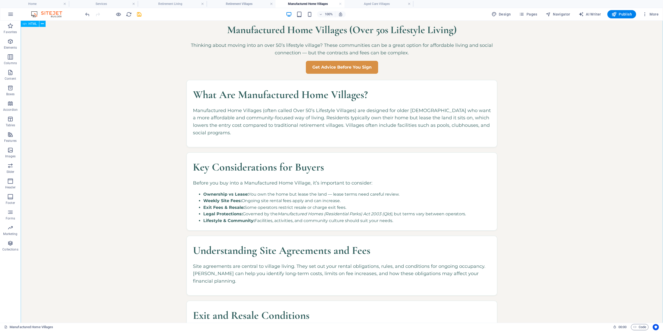
scroll to position [0, 0]
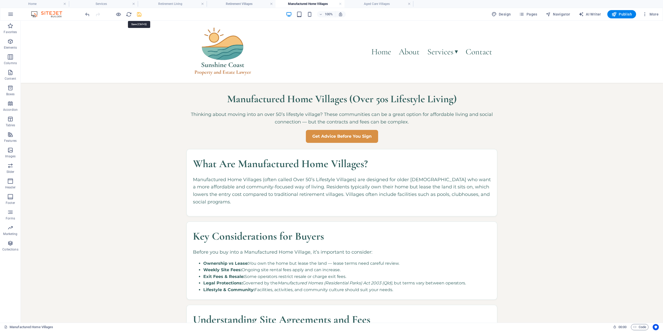
click at [138, 13] on icon "save" at bounding box center [139, 14] width 6 height 6
click at [371, 5] on h4 "Aged Care Villages" at bounding box center [378, 4] width 69 height 6
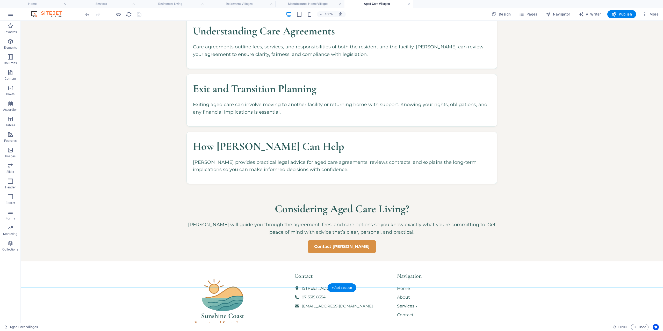
scroll to position [291, 0]
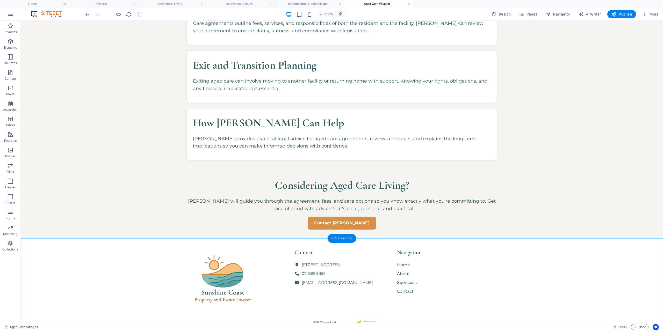
click at [346, 241] on div "+ Add section" at bounding box center [342, 238] width 29 height 9
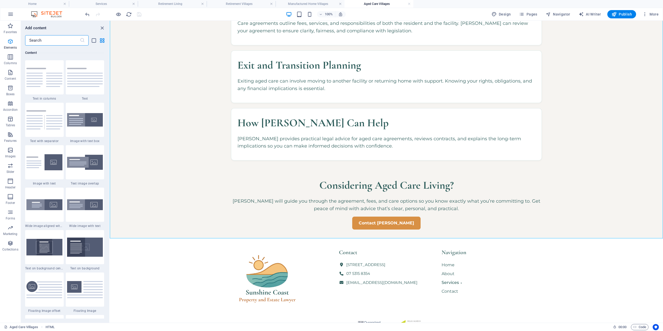
scroll to position [906, 0]
click at [9, 43] on icon "button" at bounding box center [10, 41] width 6 height 6
click at [9, 45] on span "Elements" at bounding box center [10, 44] width 21 height 12
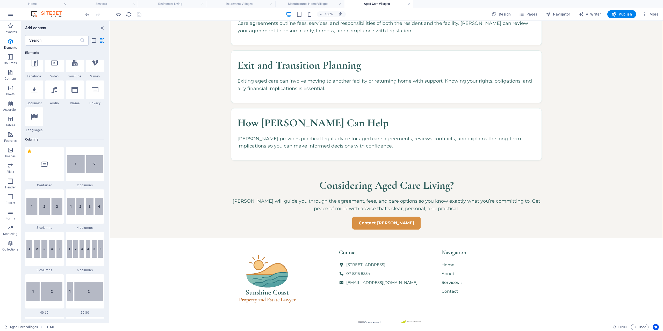
scroll to position [55, 0]
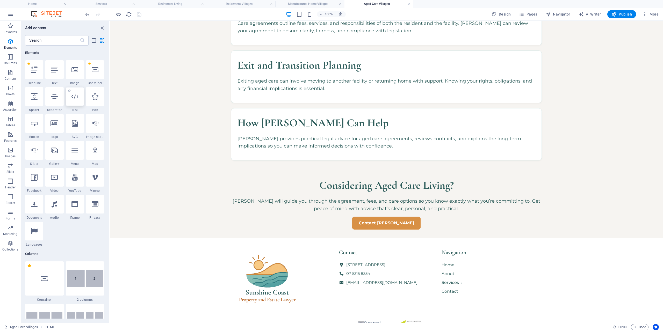
click at [82, 99] on div at bounding box center [75, 96] width 18 height 19
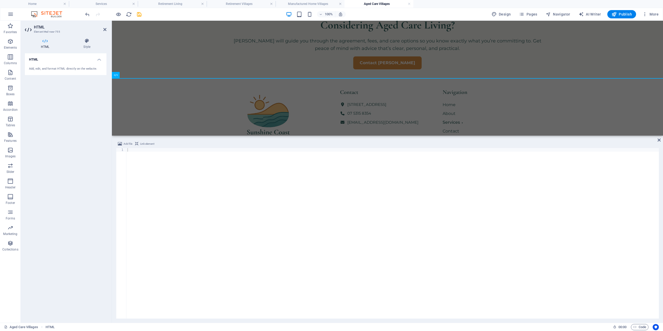
click at [263, 169] on div at bounding box center [392, 237] width 532 height 178
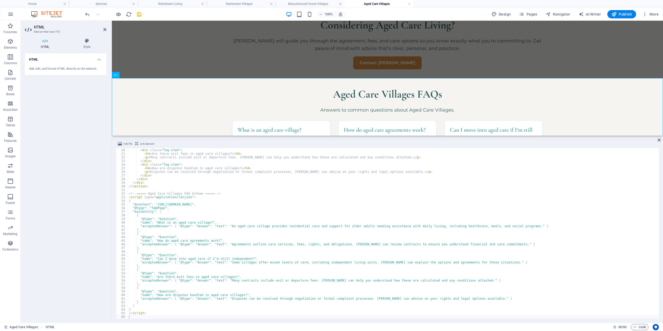
click at [661, 140] on div "Add file Link element 19 20 21 22 23 24 25 26 27 28 29 30 31 32 33 34 35 36 37 …" at bounding box center [387, 230] width 551 height 186
click at [660, 140] on icon at bounding box center [659, 140] width 3 height 4
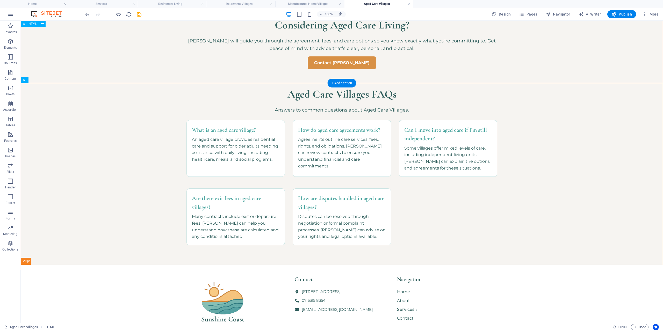
scroll to position [345, 0]
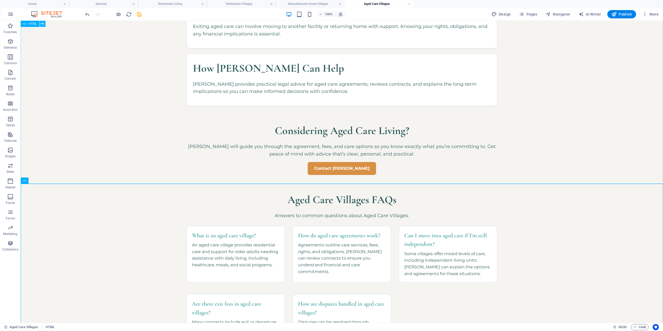
click at [44, 24] on button at bounding box center [42, 24] width 6 height 6
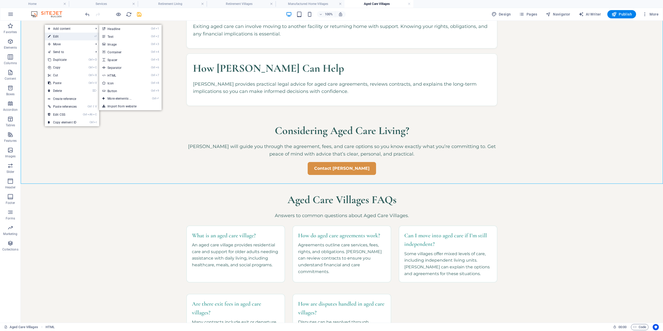
click at [59, 35] on link "⏎ Edit" at bounding box center [62, 37] width 35 height 8
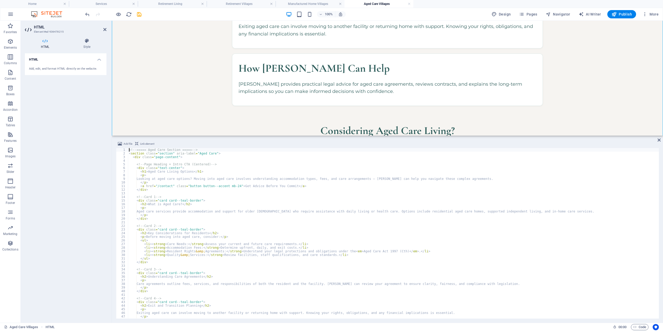
scroll to position [87, 0]
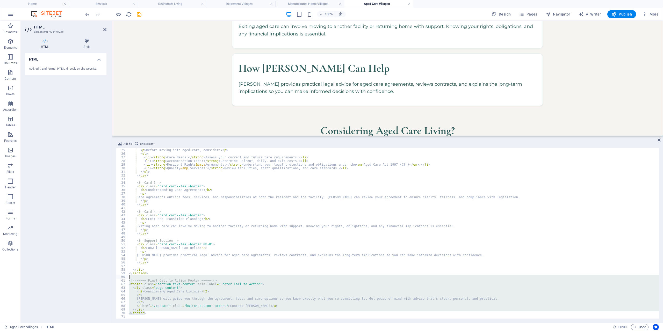
drag, startPoint x: 153, startPoint y: 311, endPoint x: 124, endPoint y: 277, distance: 44.5
click at [128, 277] on div "< h2 > Key Considerations for Residents </ h2 > < p > Before moving into aged c…" at bounding box center [393, 233] width 531 height 171
click at [153, 304] on div "< h2 > Key Considerations for Residents </ h2 > < p > Before moving into aged c…" at bounding box center [393, 233] width 531 height 171
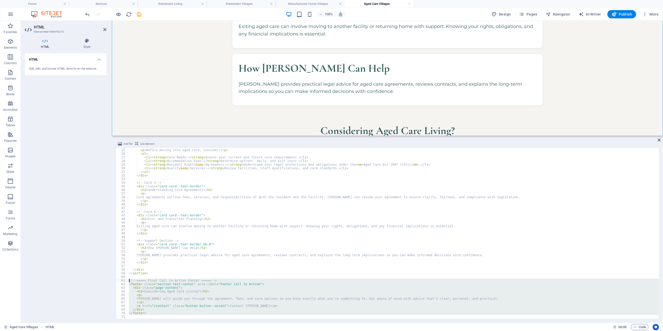
drag, startPoint x: 148, startPoint y: 316, endPoint x: 129, endPoint y: 281, distance: 40.2
click at [129, 281] on div "< h2 > Key Considerations for Residents </ h2 > < p > Before moving into aged c…" at bounding box center [393, 234] width 531 height 178
type textarea "<!-- ===== Final Call to Action Footer ===== --> <footer class="section text-ce…"
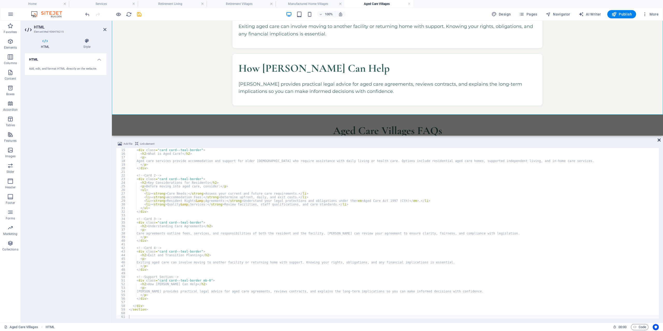
drag, startPoint x: 659, startPoint y: 140, endPoint x: 592, endPoint y: 123, distance: 69.7
click at [659, 140] on icon at bounding box center [659, 140] width 3 height 4
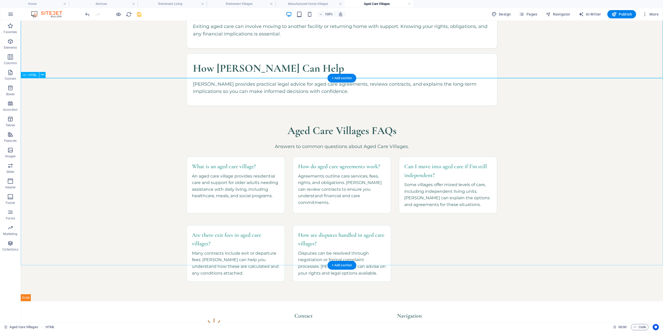
scroll to position [465, 0]
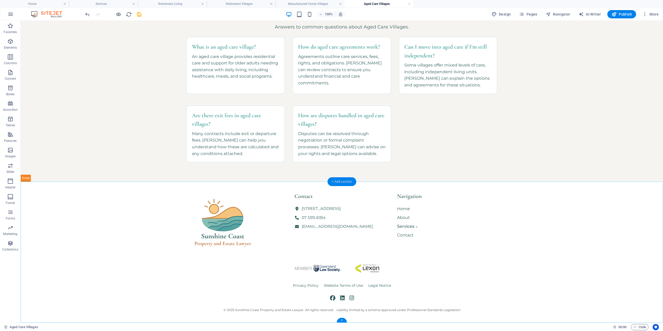
click at [343, 183] on div "+ Add section" at bounding box center [342, 181] width 29 height 9
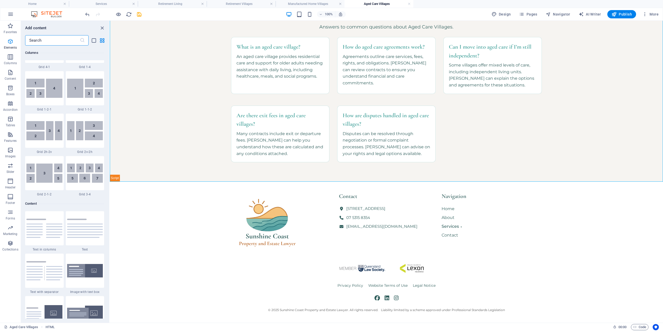
scroll to position [906, 0]
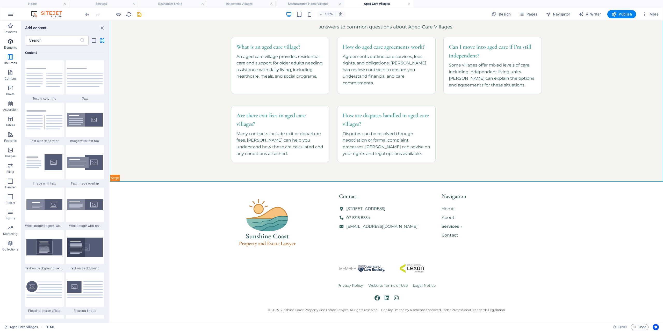
click at [7, 41] on span "Elements" at bounding box center [10, 44] width 21 height 12
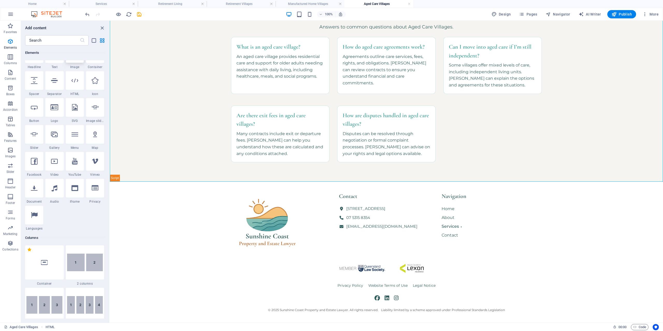
scroll to position [55, 0]
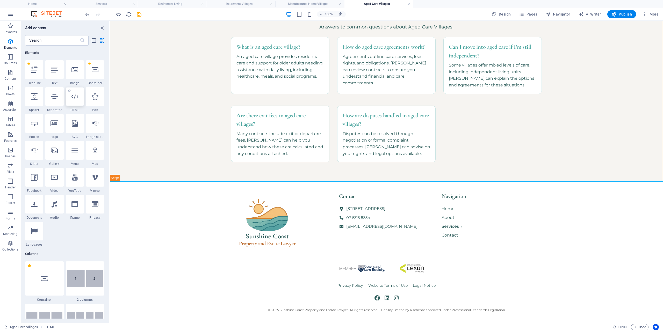
click at [77, 94] on icon at bounding box center [74, 96] width 7 height 7
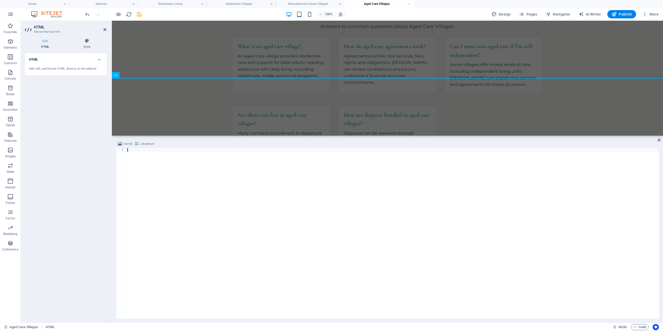
scroll to position [569, 0]
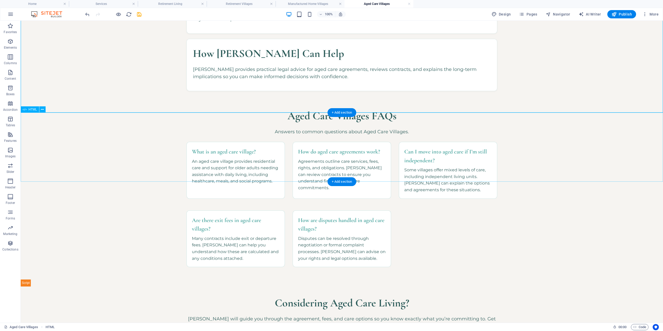
scroll to position [297, 0]
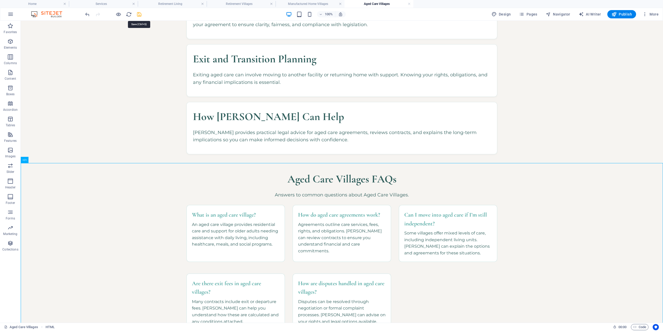
click at [139, 14] on icon "save" at bounding box center [139, 14] width 6 height 6
click at [91, 4] on h4 "Services" at bounding box center [103, 4] width 69 height 6
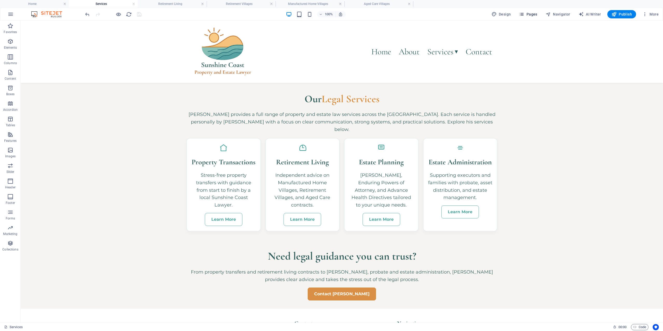
click at [528, 15] on span "Pages" at bounding box center [528, 14] width 18 height 5
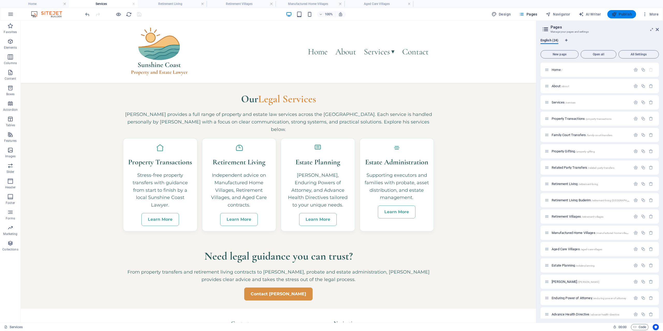
click at [624, 16] on span "Publish" at bounding box center [621, 14] width 20 height 5
